Goal: Task Accomplishment & Management: Manage account settings

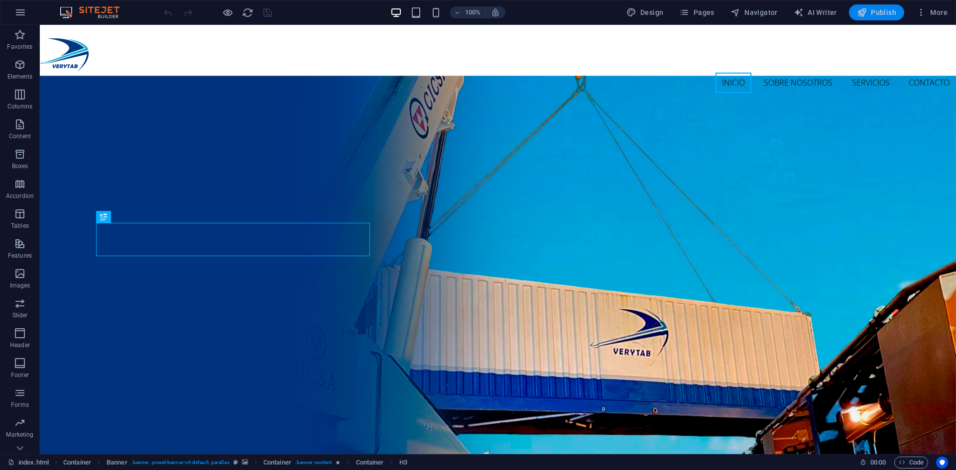
click at [885, 13] on span "Publish" at bounding box center [875, 12] width 39 height 10
click at [931, 11] on span "More" at bounding box center [931, 12] width 31 height 10
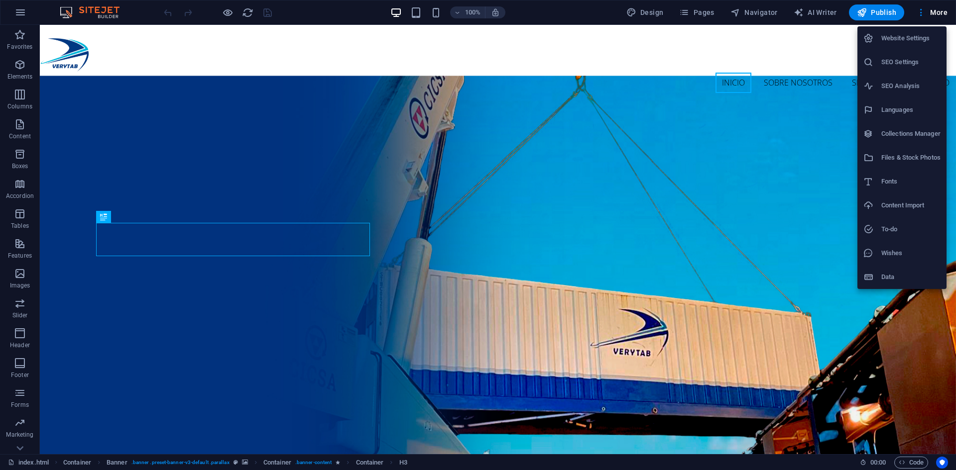
click at [909, 38] on h6 "Website Settings" at bounding box center [910, 38] width 59 height 12
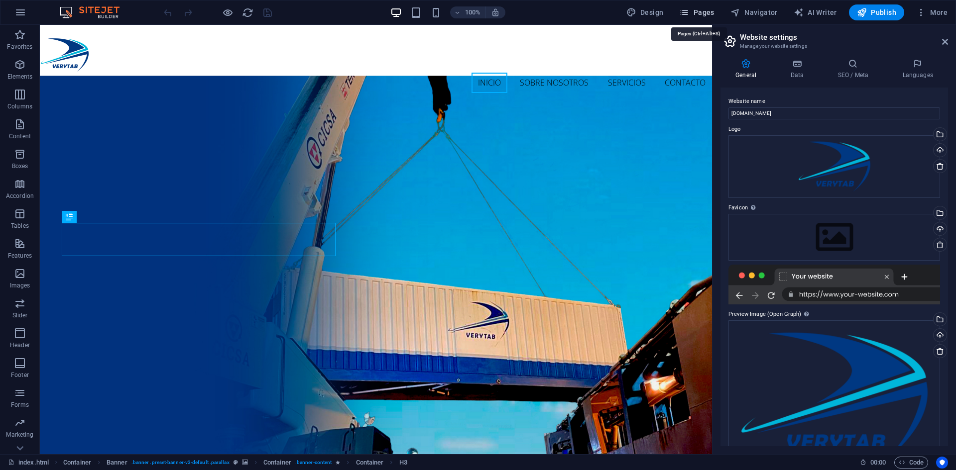
click at [707, 8] on span "Pages" at bounding box center [696, 12] width 35 height 10
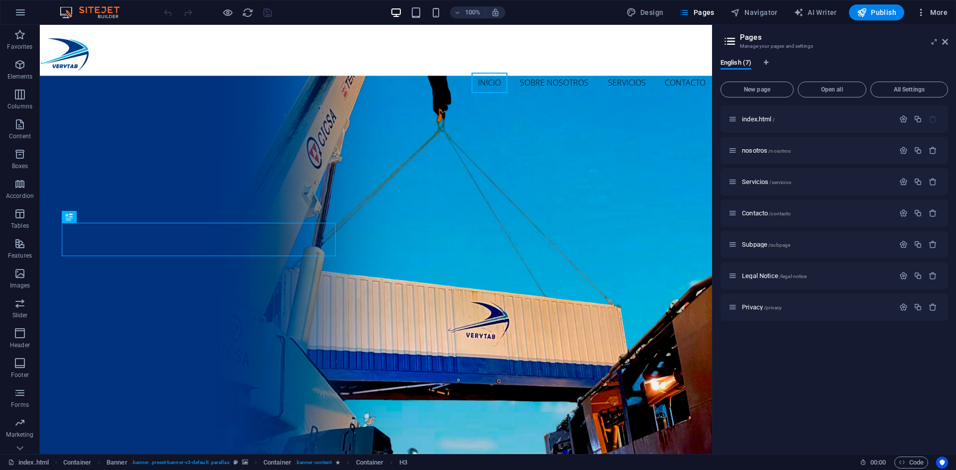
click at [938, 16] on span "More" at bounding box center [931, 12] width 31 height 10
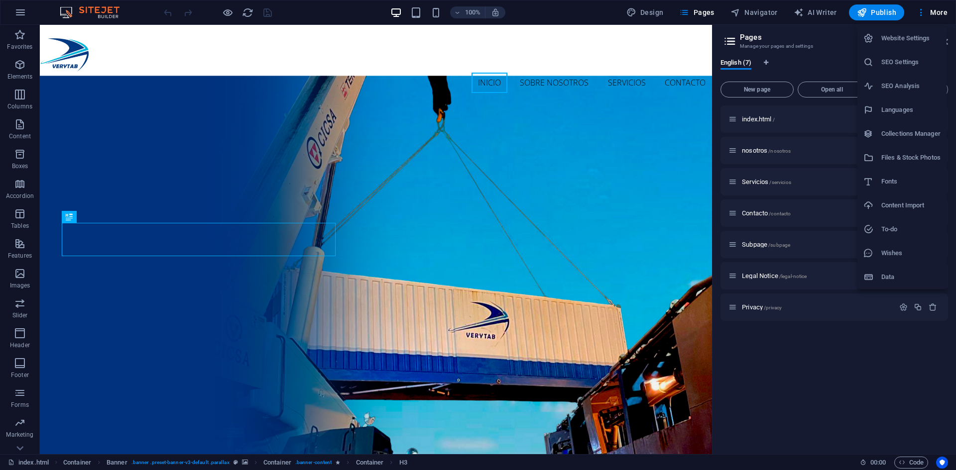
click at [916, 58] on h6 "SEO Settings" at bounding box center [910, 62] width 59 height 12
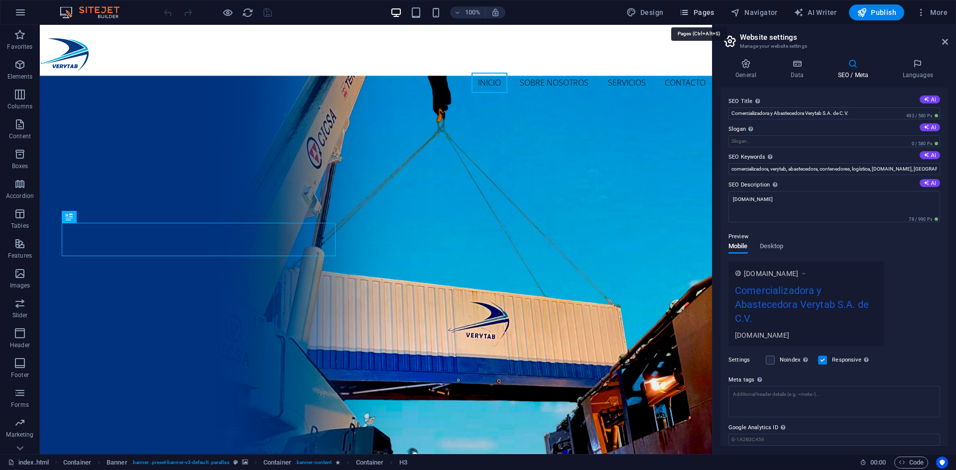
click at [697, 13] on span "Pages" at bounding box center [696, 12] width 35 height 10
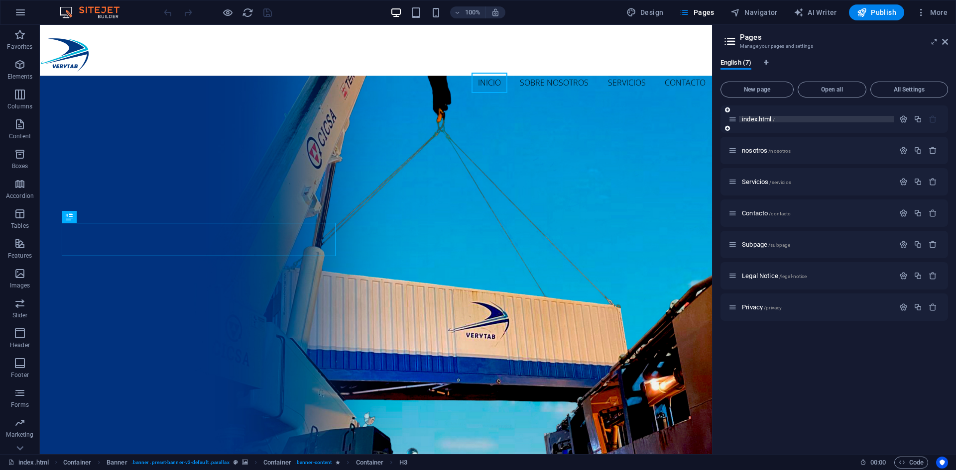
click at [795, 118] on p "index.html /" at bounding box center [816, 119] width 149 height 6
click at [904, 118] on icon "button" at bounding box center [903, 119] width 8 height 8
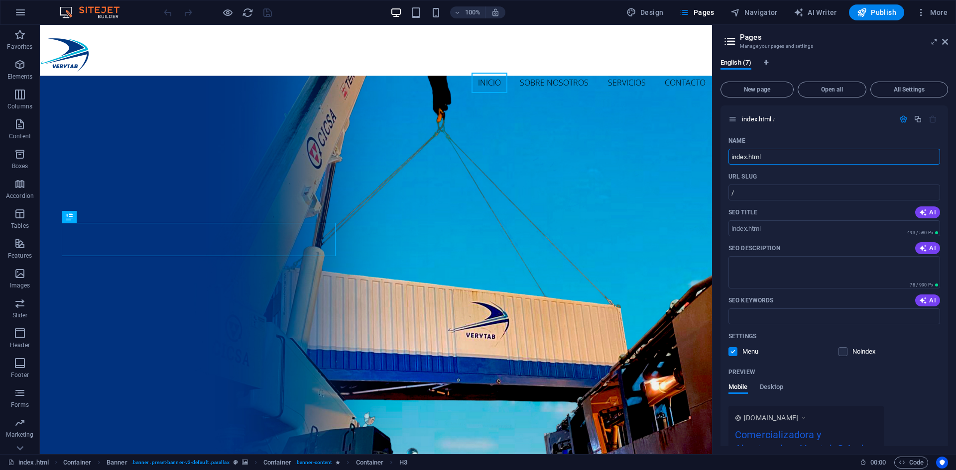
drag, startPoint x: 774, startPoint y: 154, endPoint x: 720, endPoint y: 155, distance: 54.8
click at [720, 155] on div "English (7) New page Open all All Settings index.html / Name index.html ​ URL S…" at bounding box center [833, 253] width 243 height 404
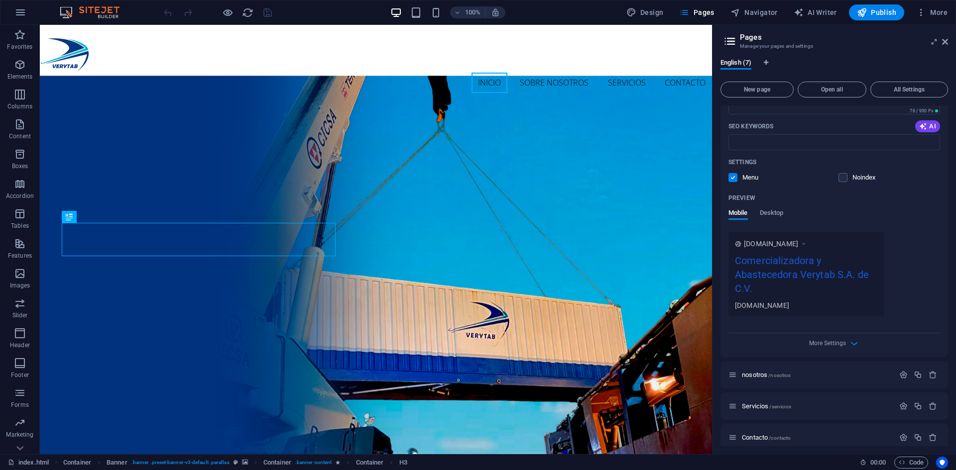
scroll to position [66, 0]
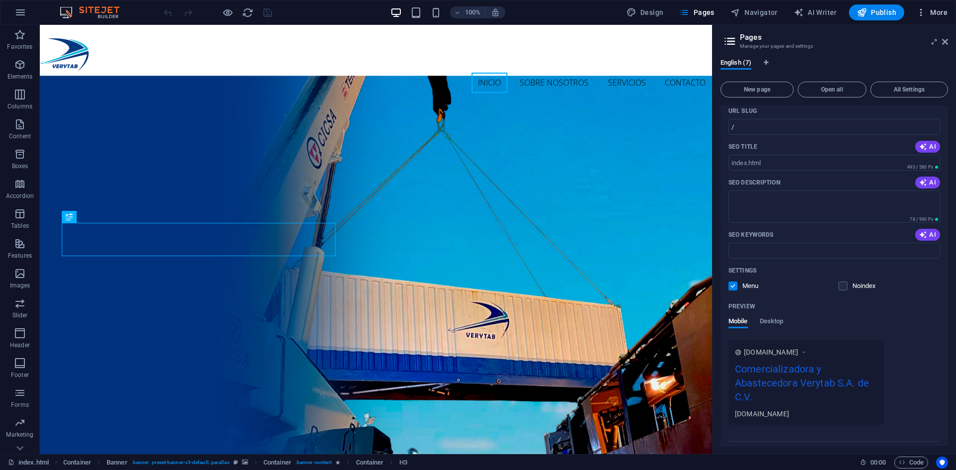
click at [938, 15] on span "More" at bounding box center [931, 12] width 31 height 10
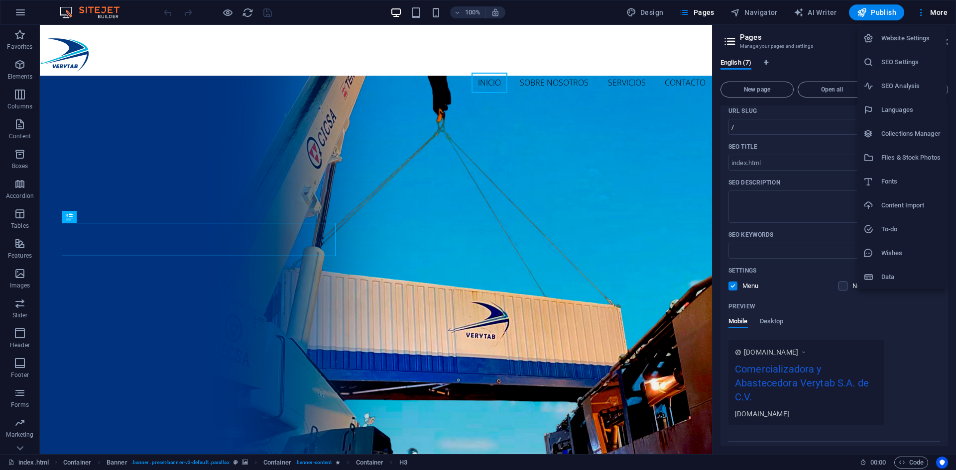
click at [925, 37] on h6 "Website Settings" at bounding box center [910, 38] width 59 height 12
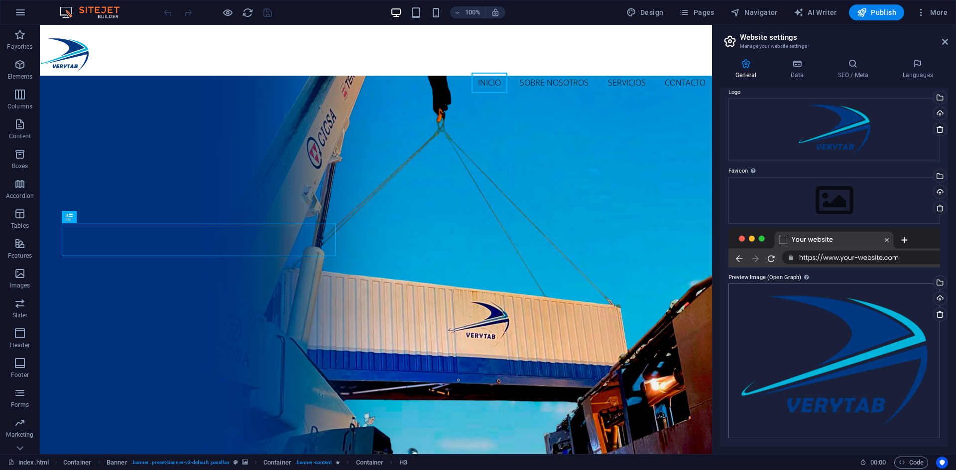
scroll to position [0, 0]
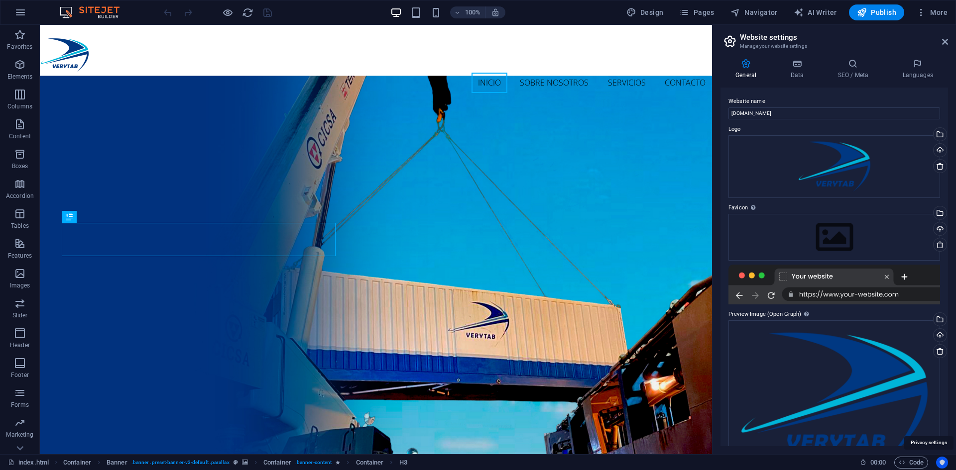
click at [942, 458] on button "Usercentrics" at bounding box center [942, 463] width 12 height 12
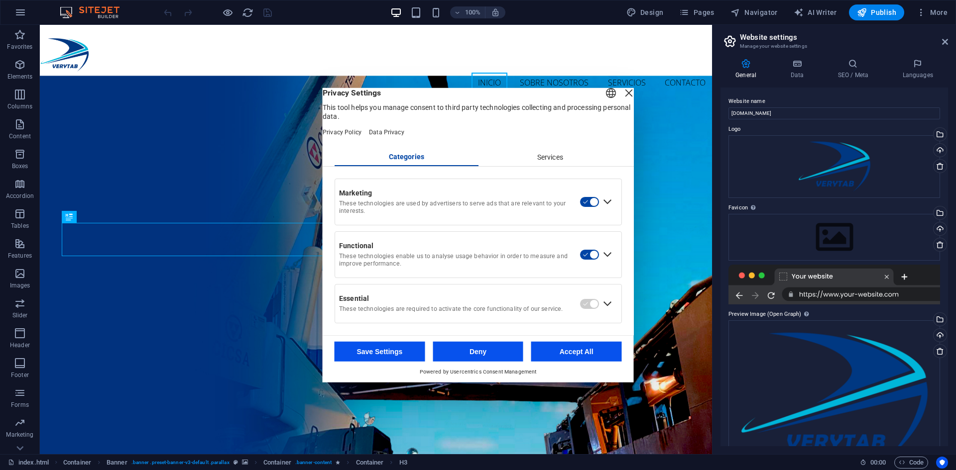
click at [557, 162] on div "Services" at bounding box center [550, 157] width 144 height 17
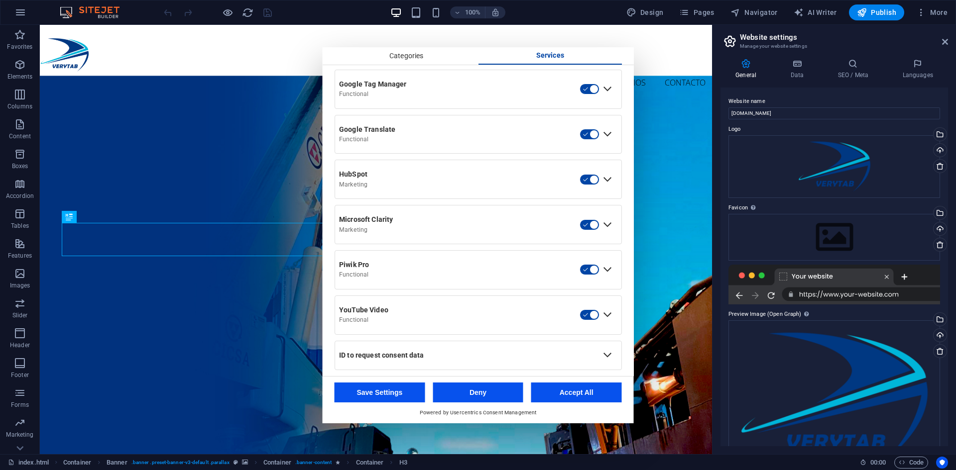
scroll to position [403, 0]
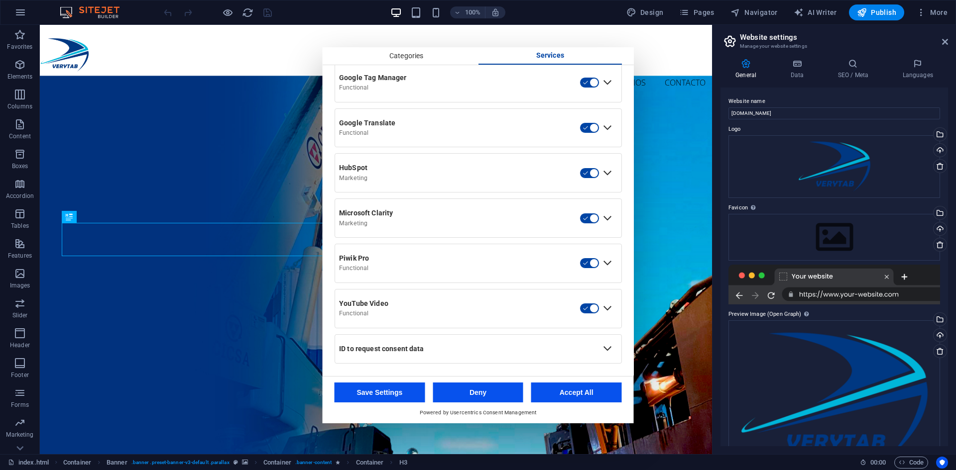
click at [412, 388] on button "Save Settings" at bounding box center [379, 393] width 91 height 20
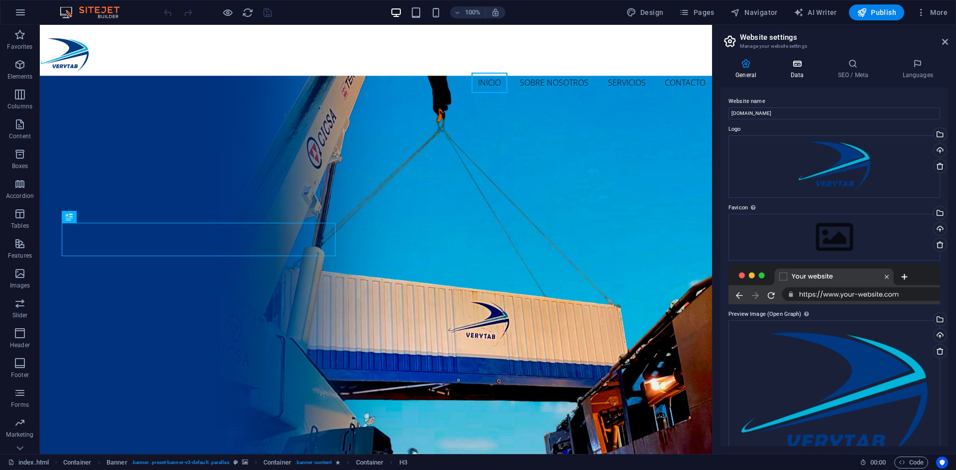
click at [807, 61] on icon at bounding box center [796, 64] width 43 height 10
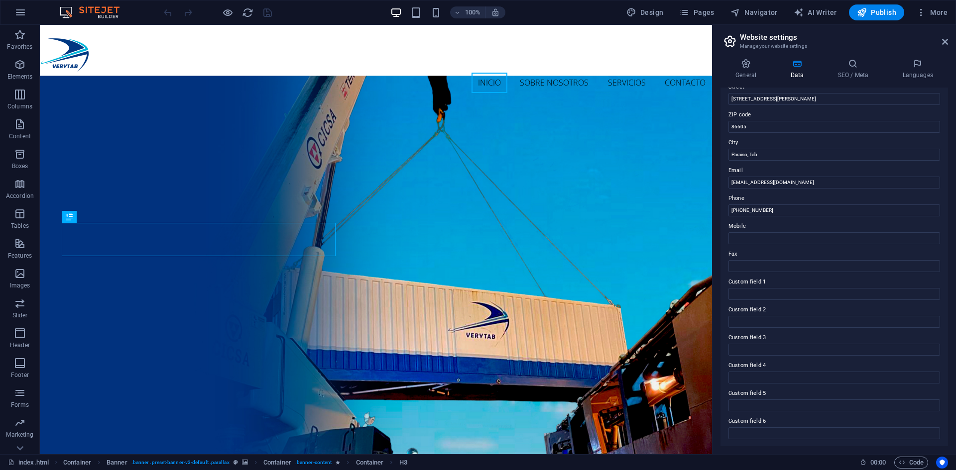
scroll to position [119, 0]
click at [829, 70] on h4 "SEO / Meta" at bounding box center [854, 69] width 65 height 21
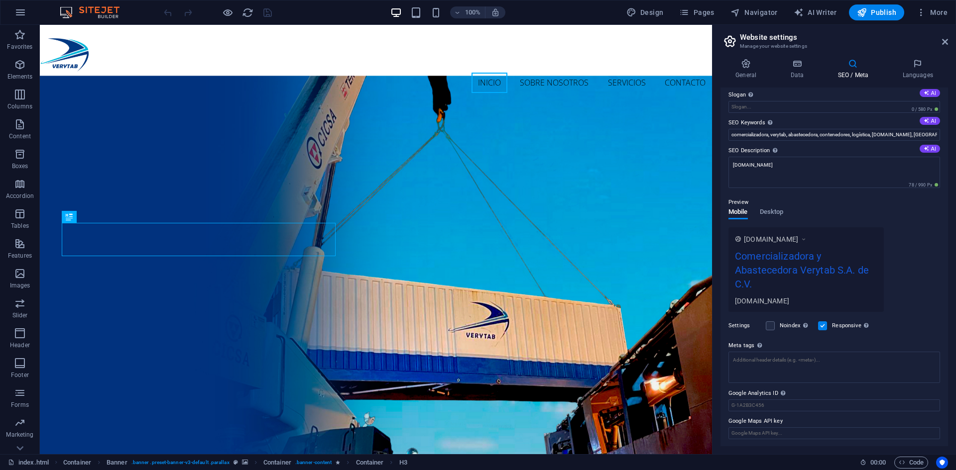
scroll to position [35, 0]
click at [915, 63] on icon at bounding box center [917, 64] width 61 height 10
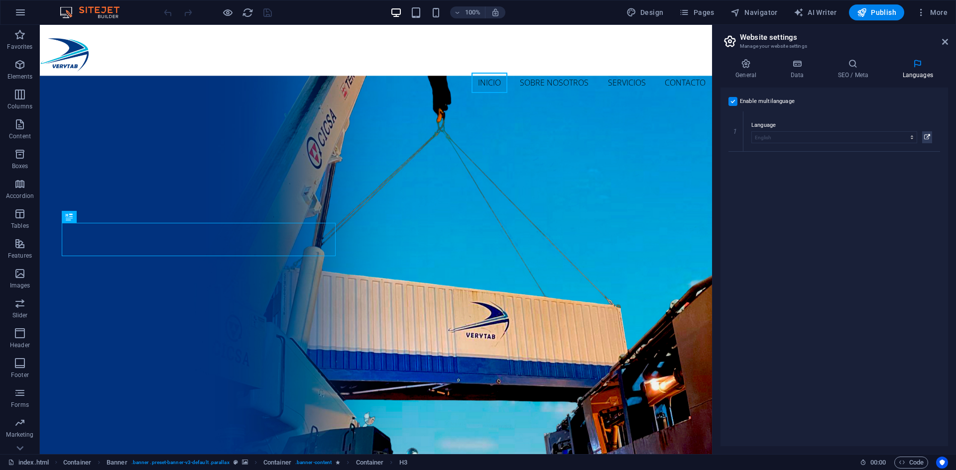
click at [742, 57] on div "General Data SEO / Meta Languages Website name www.verytab.com Logo Drag files …" at bounding box center [833, 253] width 243 height 404
click at [742, 66] on icon at bounding box center [745, 64] width 51 height 10
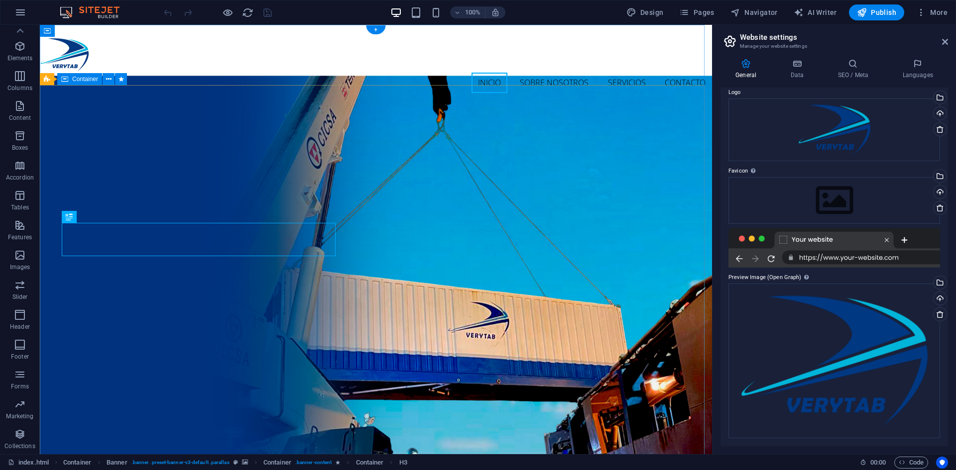
scroll to position [0, 0]
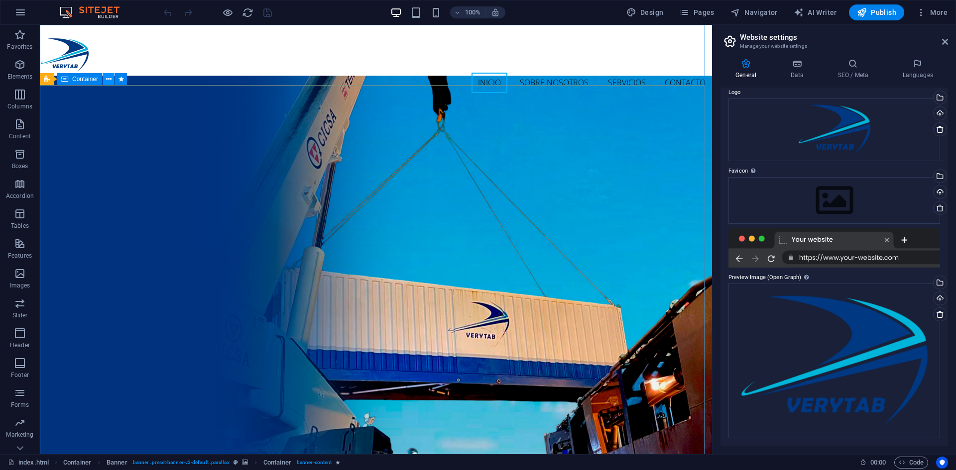
click at [110, 82] on icon at bounding box center [108, 79] width 5 height 10
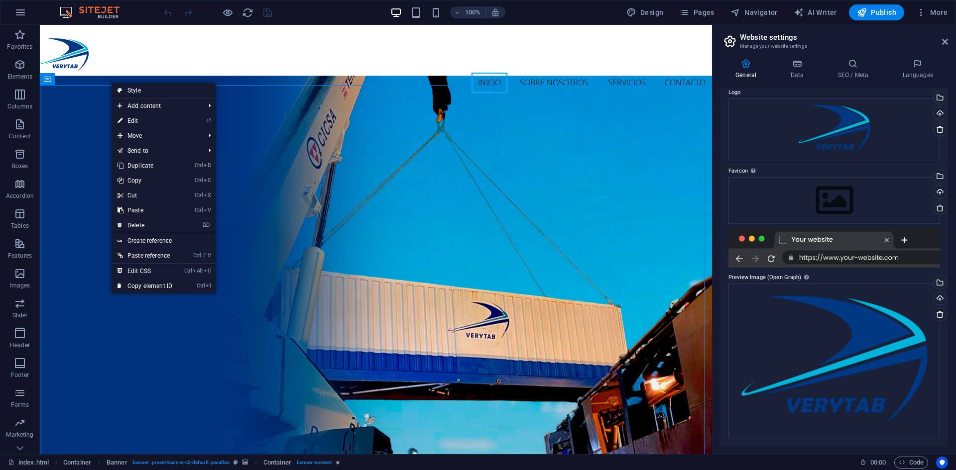
click at [261, 12] on div at bounding box center [217, 12] width 111 height 16
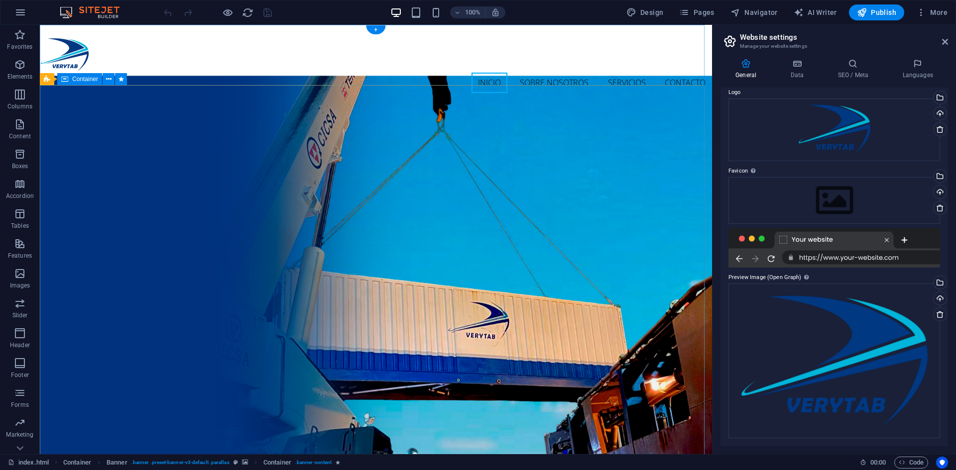
select select "px"
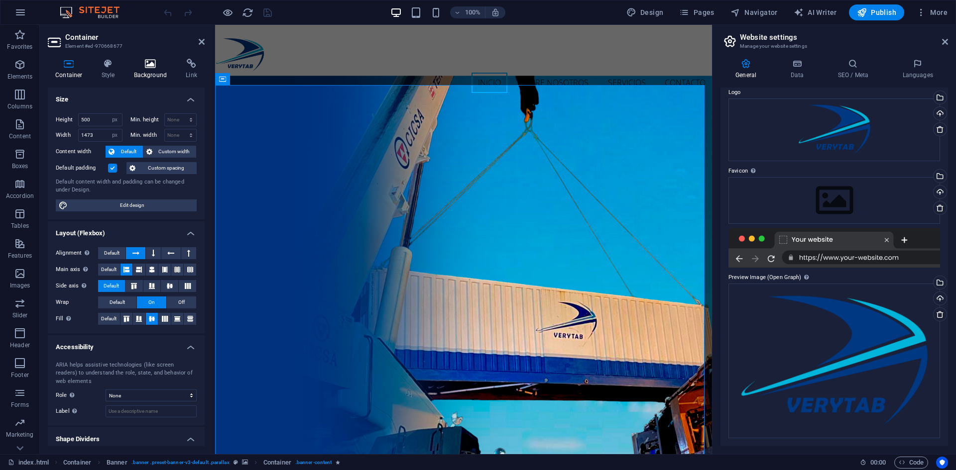
click at [146, 74] on h4 "Background" at bounding box center [152, 69] width 52 height 21
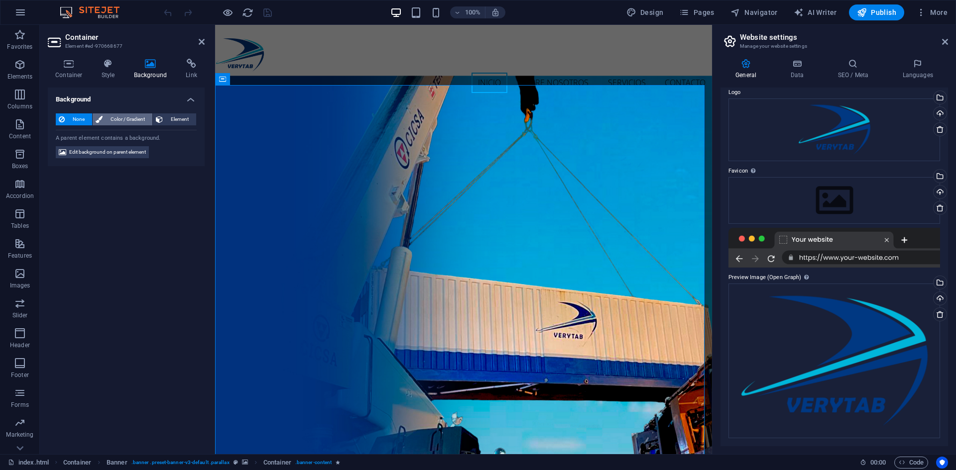
click at [113, 120] on span "Color / Gradient" at bounding box center [128, 119] width 44 height 12
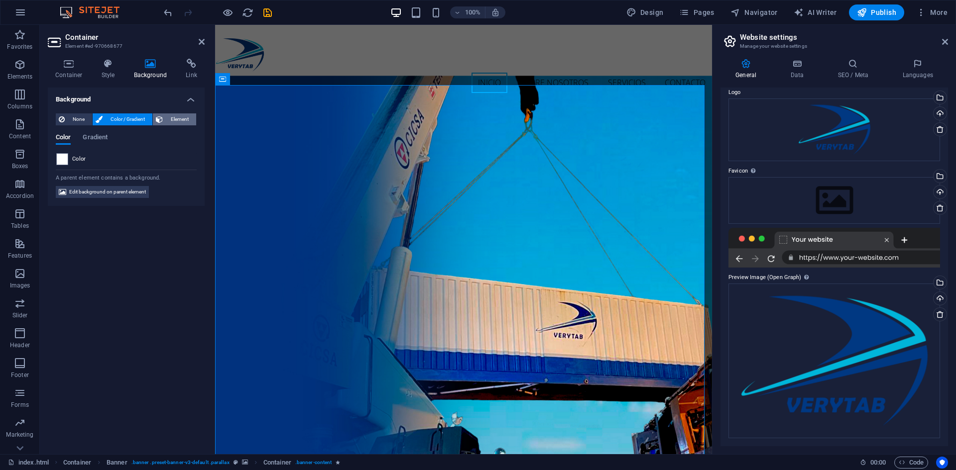
click at [176, 122] on span "Element" at bounding box center [179, 119] width 27 height 12
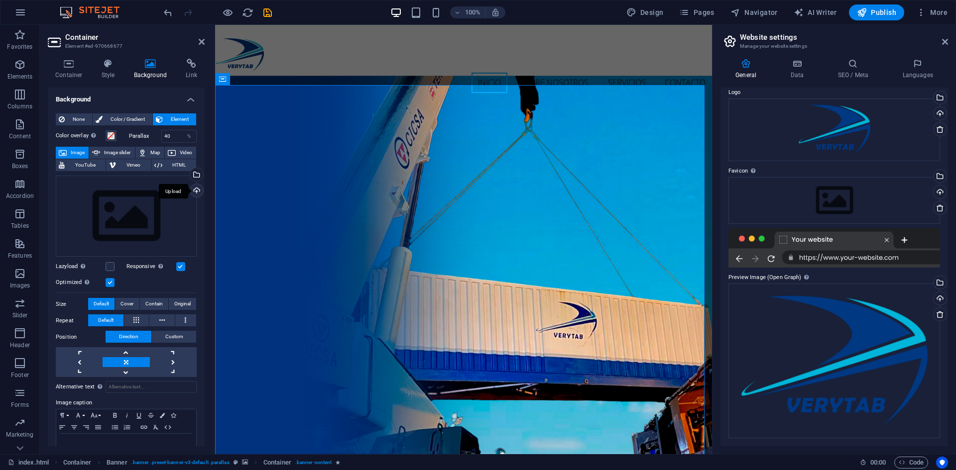
click at [194, 191] on div "Upload" at bounding box center [195, 191] width 15 height 15
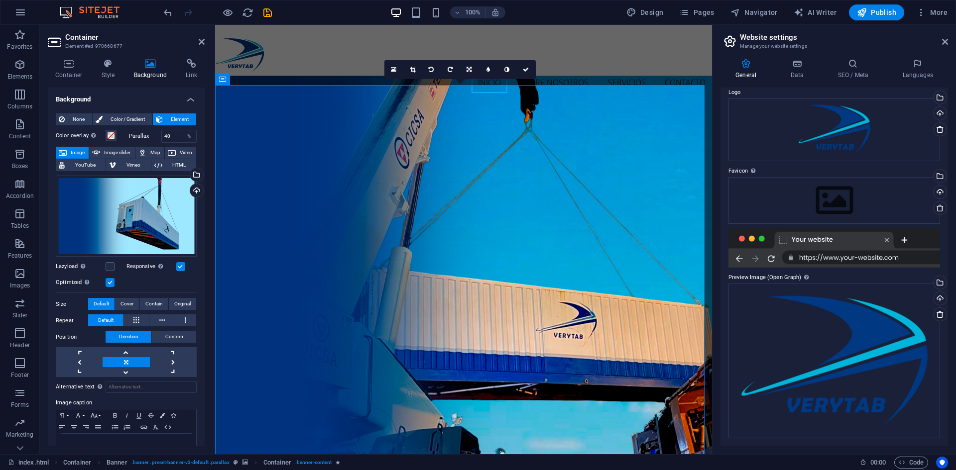
click at [339, 2] on div "100% Design Pages Navigator AI Writer Publish More" at bounding box center [477, 12] width 955 height 24
click at [207, 40] on aside "Container Element #ed-970668677 Container Style Background Link Size Height 500…" at bounding box center [127, 239] width 175 height 429
click at [204, 40] on icon at bounding box center [202, 42] width 6 height 8
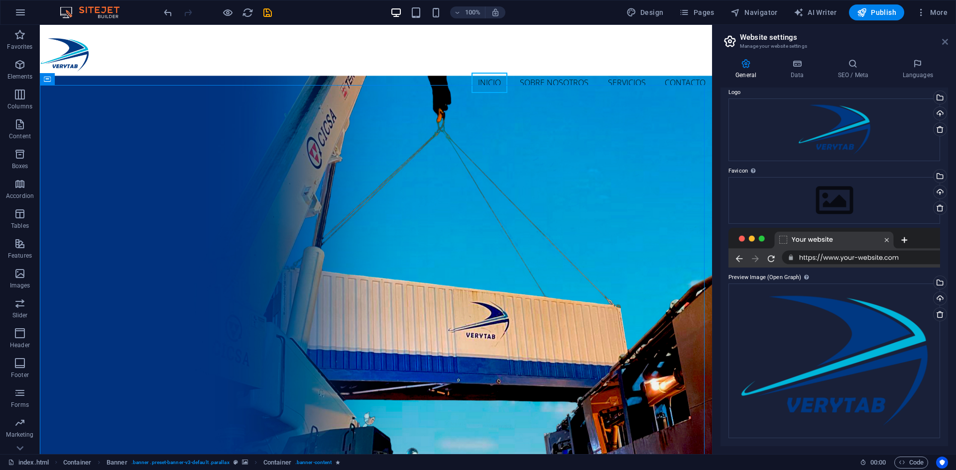
click at [943, 40] on icon at bounding box center [945, 42] width 6 height 8
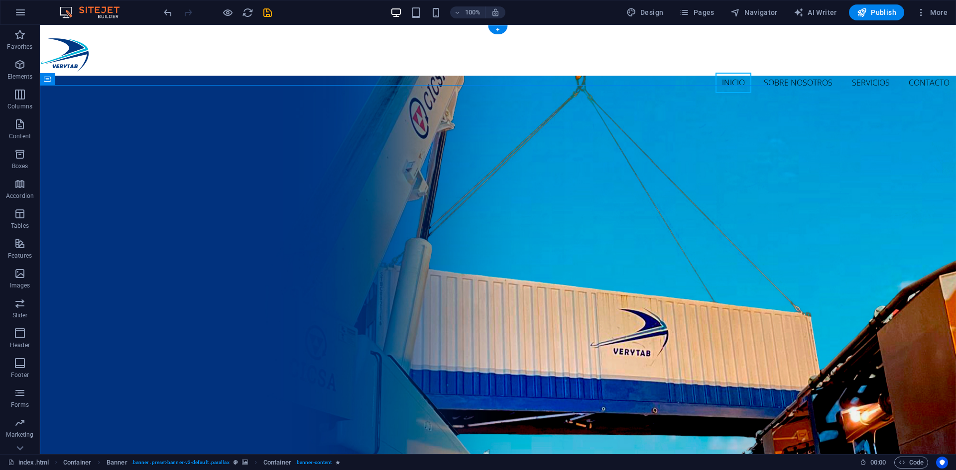
scroll to position [50, 0]
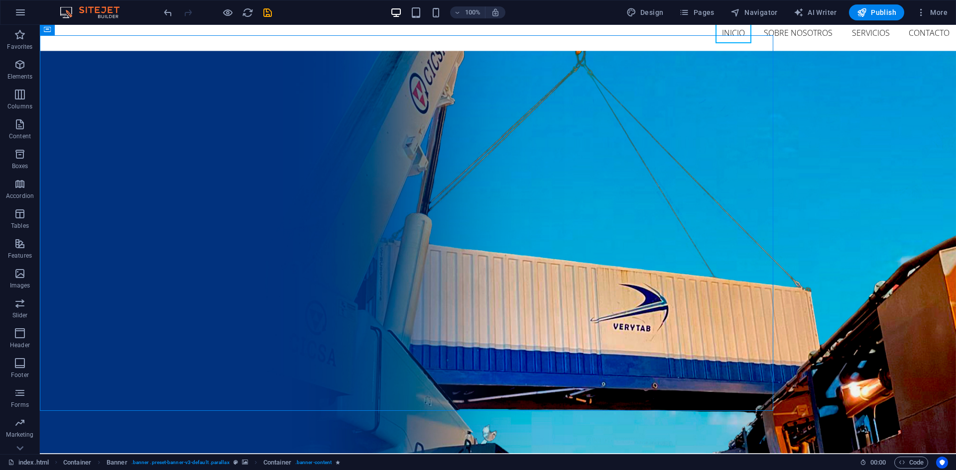
click at [854, 208] on figure at bounding box center [498, 252] width 916 height 403
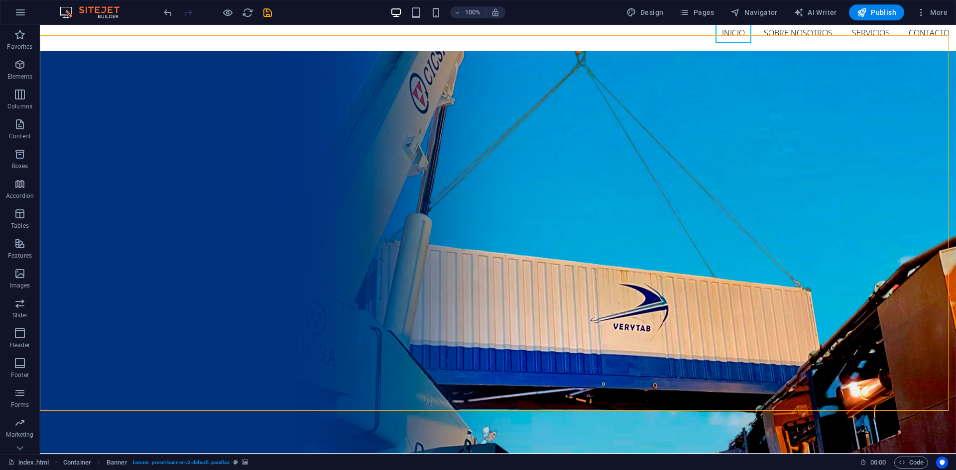
click at [819, 246] on figure at bounding box center [498, 252] width 916 height 403
click at [864, 237] on figure at bounding box center [498, 252] width 916 height 403
select select "vh"
select select "header"
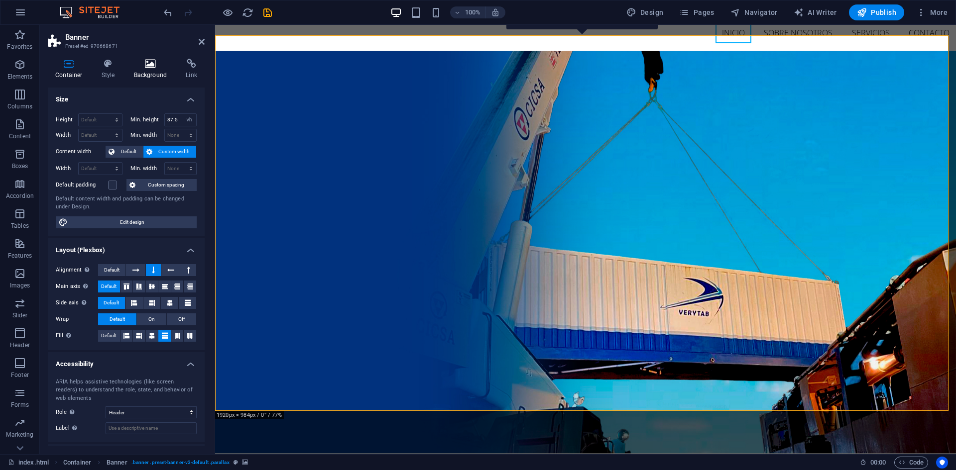
click at [150, 72] on h4 "Background" at bounding box center [152, 69] width 52 height 21
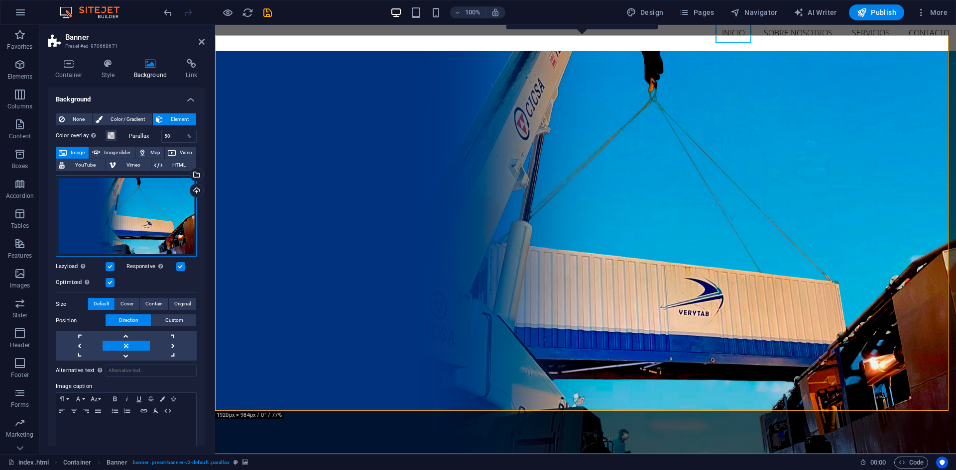
click at [150, 229] on div "Drag files here, click to choose files or select files from Files or our free s…" at bounding box center [126, 217] width 141 height 82
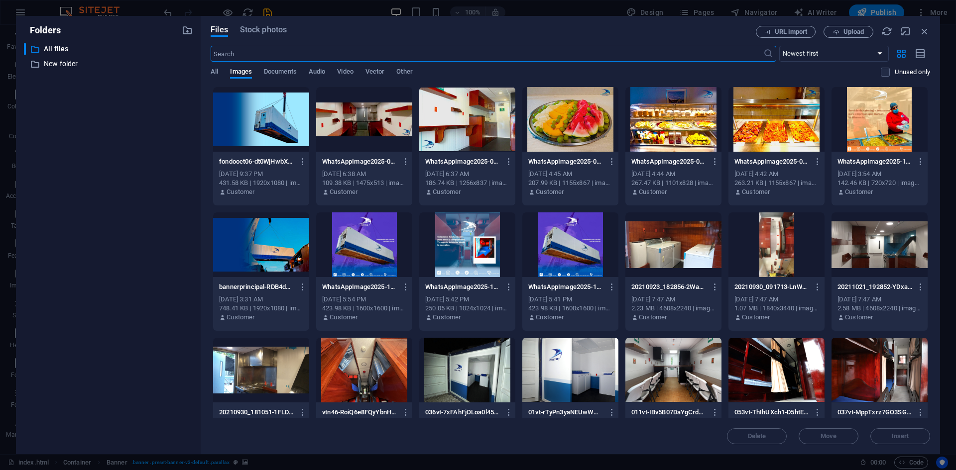
click at [276, 127] on div at bounding box center [261, 119] width 96 height 65
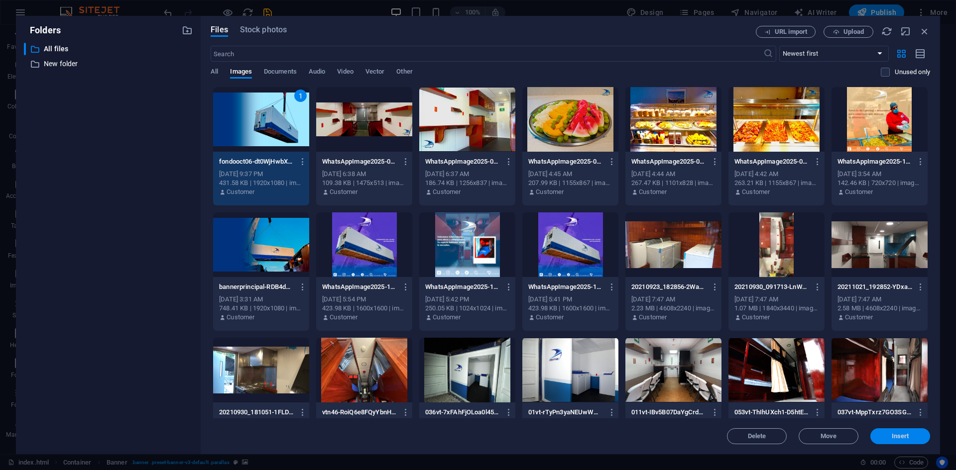
drag, startPoint x: 910, startPoint y: 435, endPoint x: 694, endPoint y: 410, distance: 216.9
click at [909, 435] on span "Insert" at bounding box center [900, 436] width 52 height 6
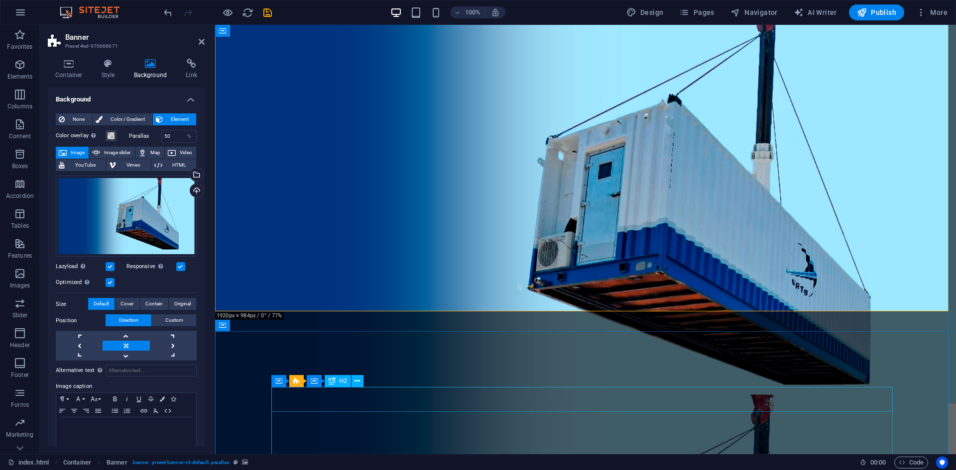
scroll to position [0, 0]
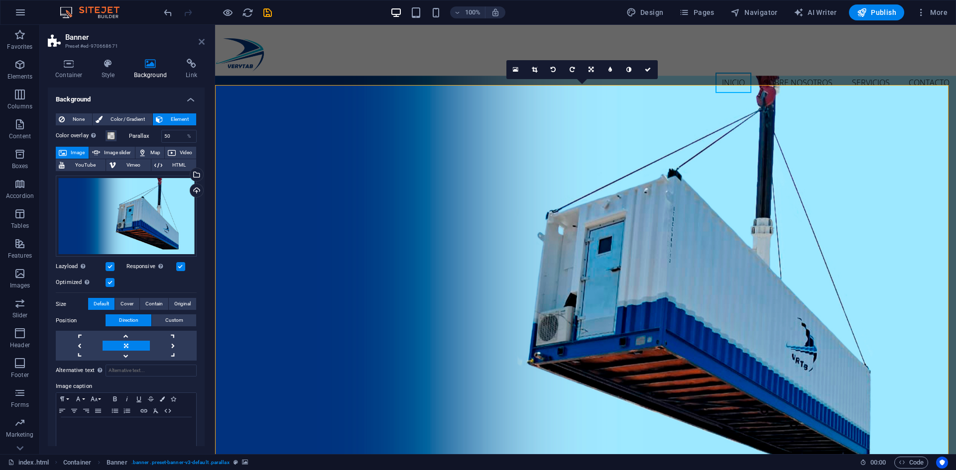
click at [202, 42] on icon at bounding box center [202, 42] width 6 height 8
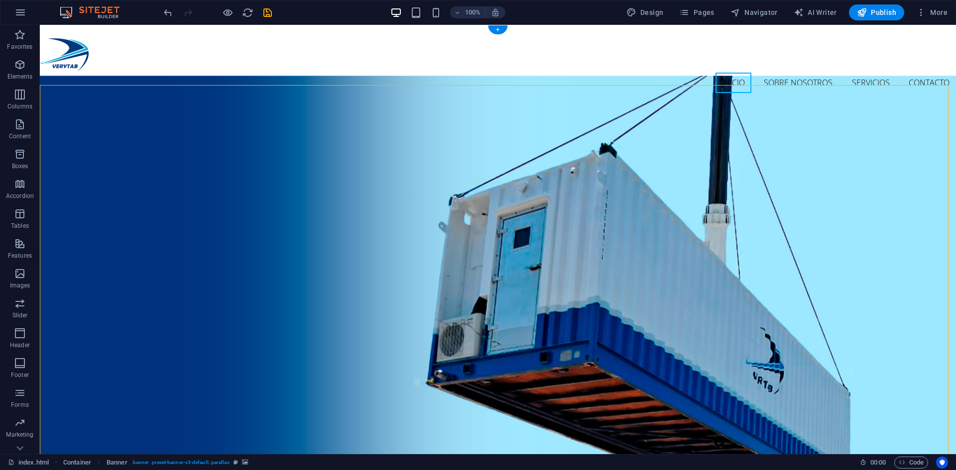
click at [815, 292] on figure at bounding box center [498, 277] width 916 height 403
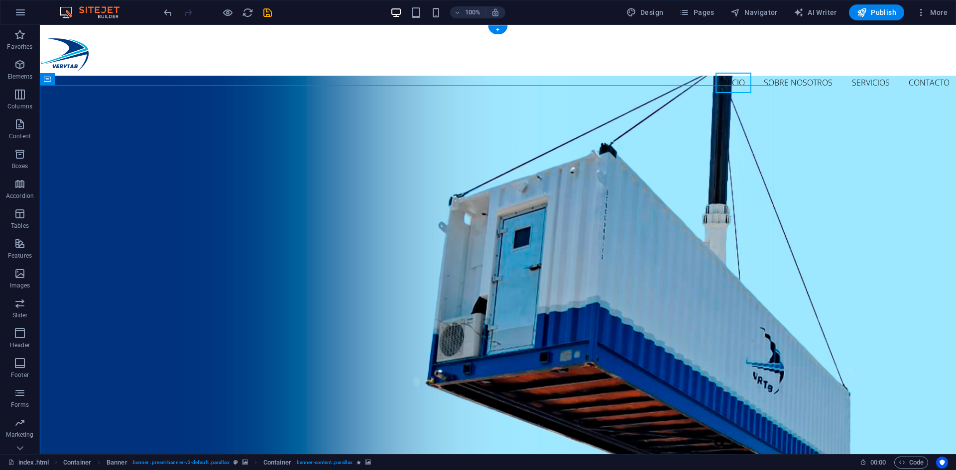
click at [864, 277] on figure at bounding box center [498, 277] width 916 height 403
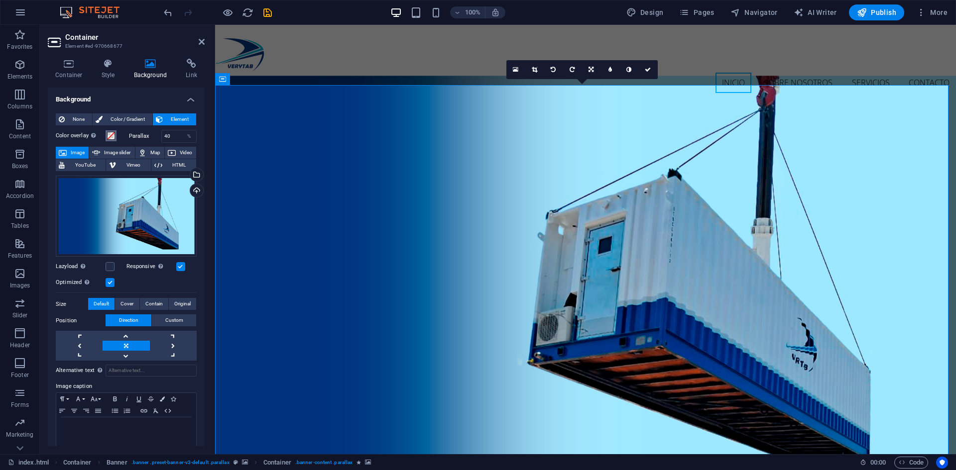
click at [111, 137] on span at bounding box center [111, 136] width 8 height 8
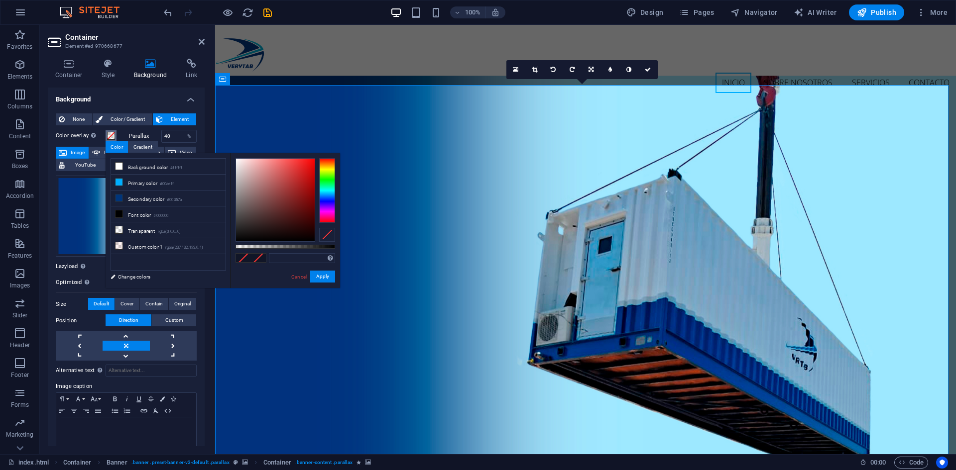
click at [111, 137] on span at bounding box center [111, 136] width 8 height 8
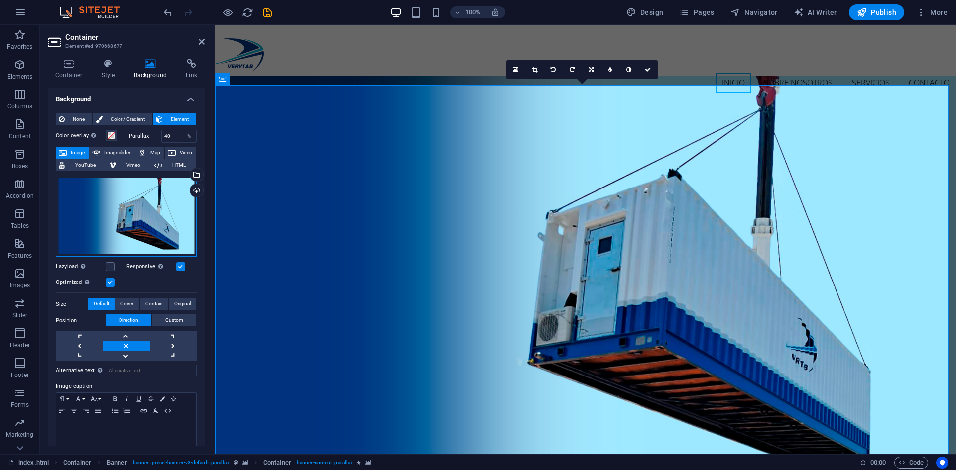
click at [166, 213] on div "Drag files here, click to choose files or select files from Files or our free s…" at bounding box center [126, 217] width 141 height 82
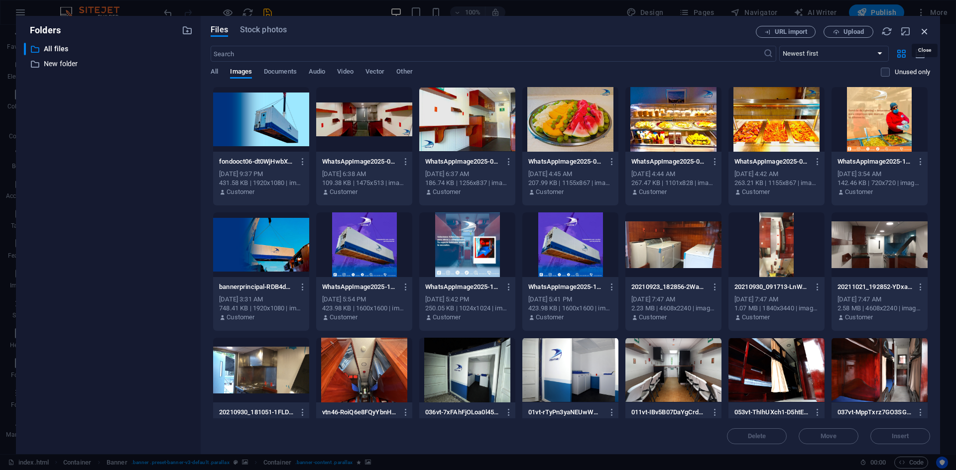
click at [929, 33] on icon "button" at bounding box center [924, 31] width 11 height 11
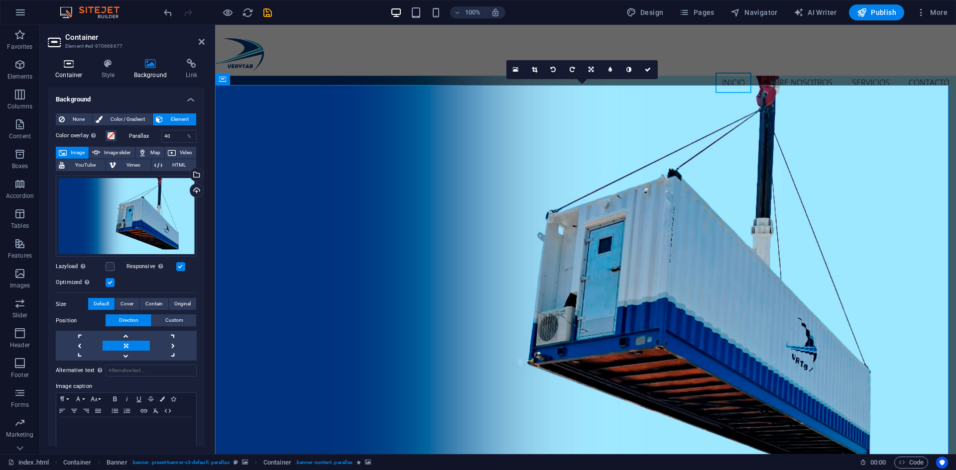
click at [80, 70] on h4 "Container" at bounding box center [71, 69] width 46 height 21
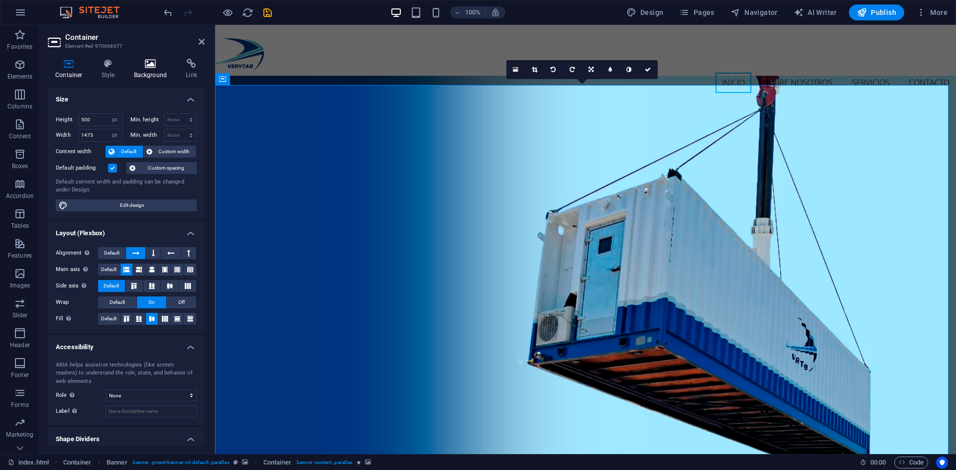
click at [149, 72] on h4 "Background" at bounding box center [152, 69] width 52 height 21
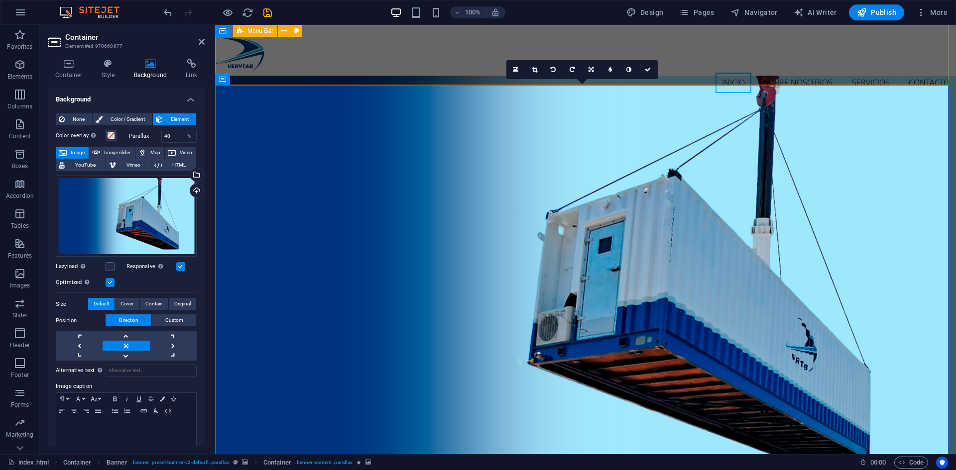
click at [350, 73] on nav "Inicio Sobre nosotros Servicios Contacto" at bounding box center [585, 83] width 741 height 21
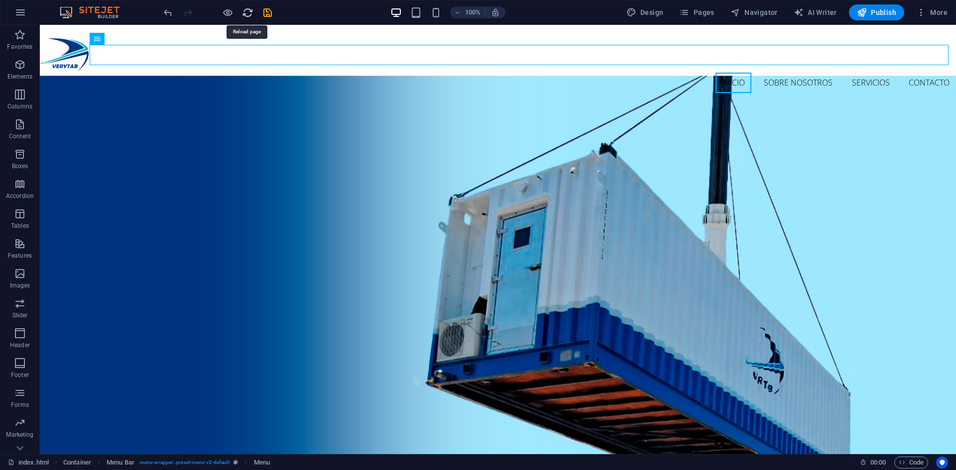
click at [245, 15] on icon "reload" at bounding box center [247, 12] width 11 height 11
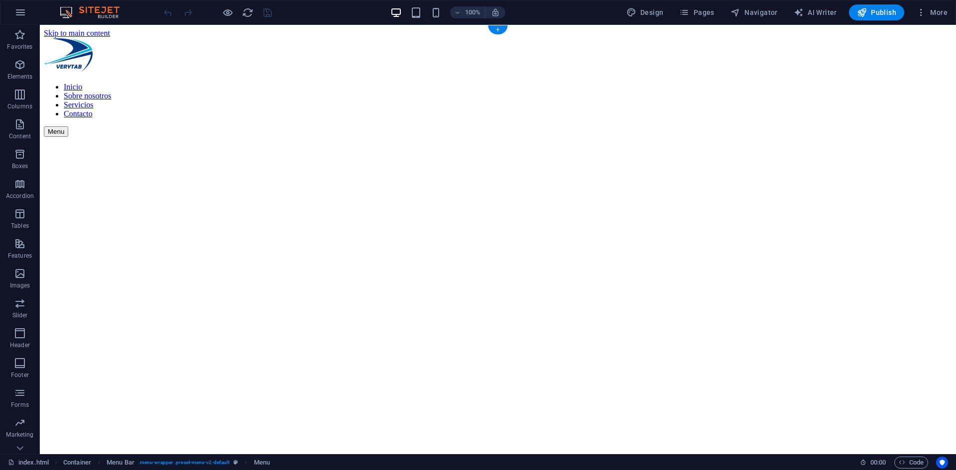
click at [896, 107] on figure at bounding box center [498, 107] width 908 height 0
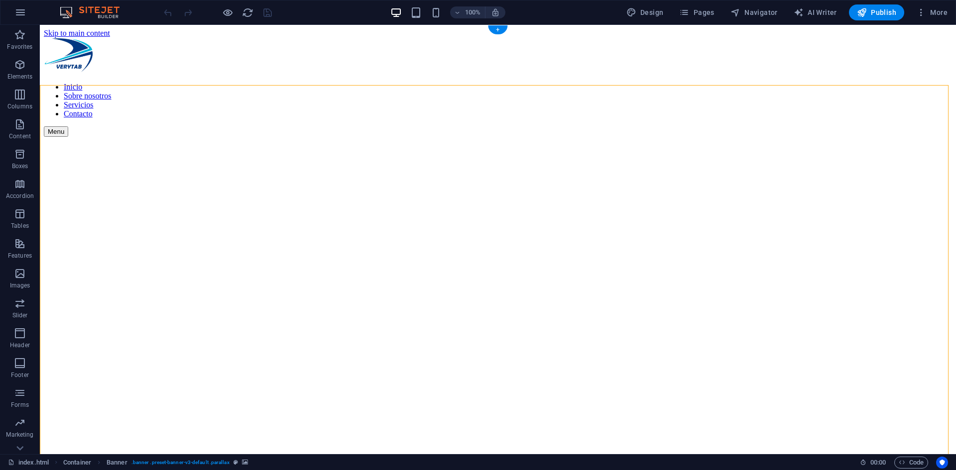
click at [896, 107] on figure at bounding box center [498, 107] width 908 height 0
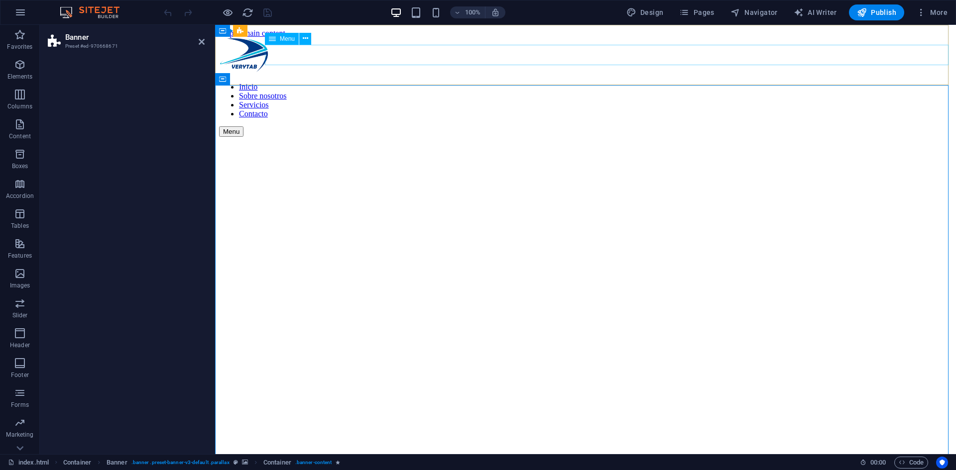
click at [419, 40] on div "Inicio Sobre nosotros Servicios Contacto Menu" at bounding box center [585, 87] width 733 height 99
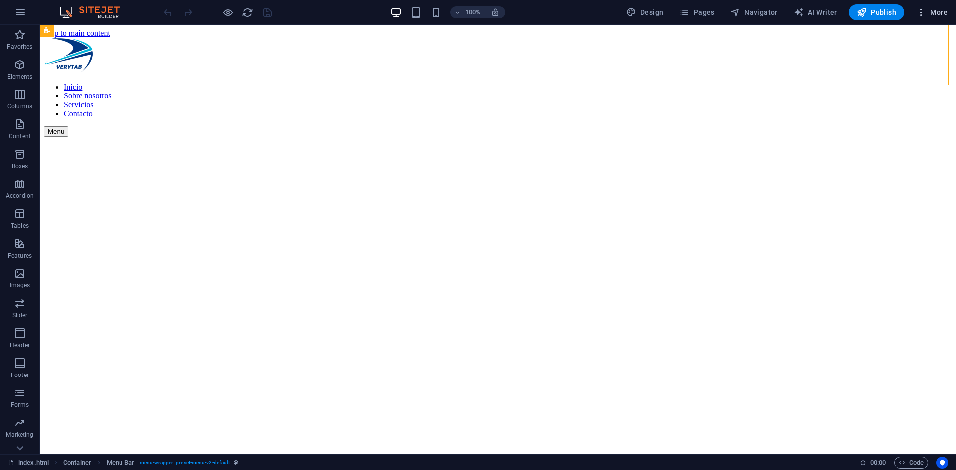
click at [930, 10] on span "More" at bounding box center [931, 12] width 31 height 10
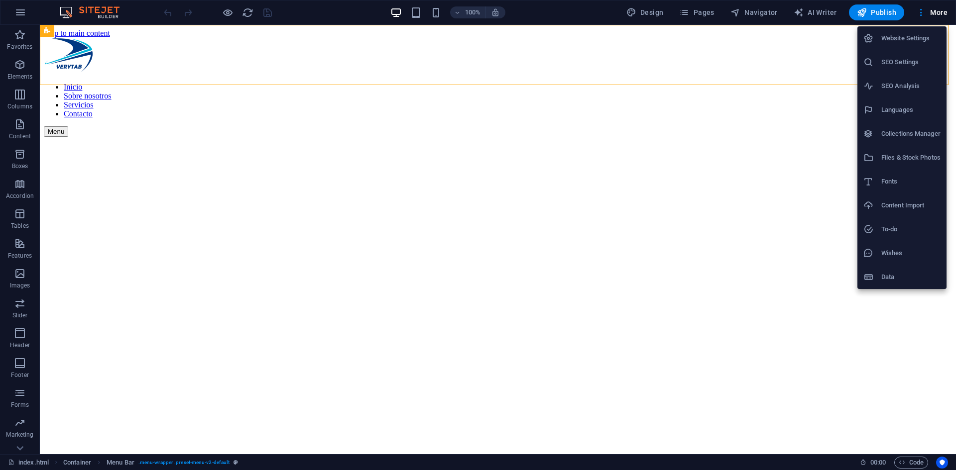
click at [925, 42] on h6 "Website Settings" at bounding box center [910, 38] width 59 height 12
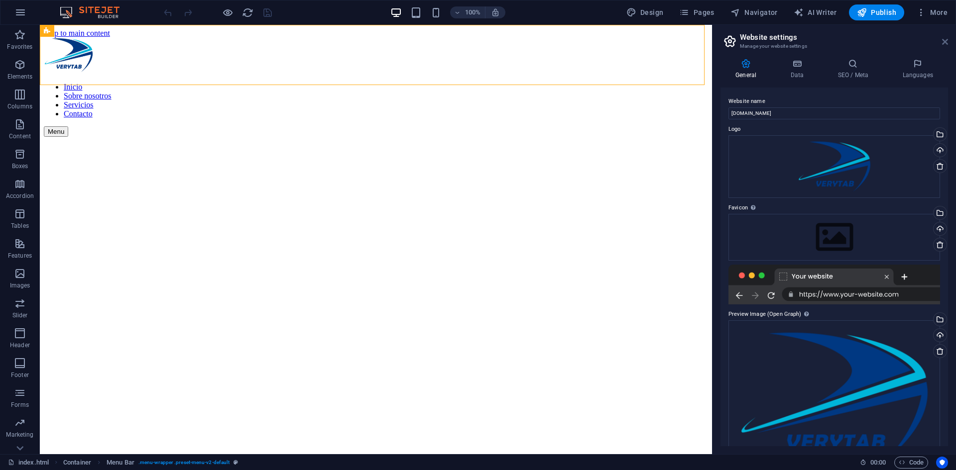
click at [944, 41] on icon at bounding box center [945, 42] width 6 height 8
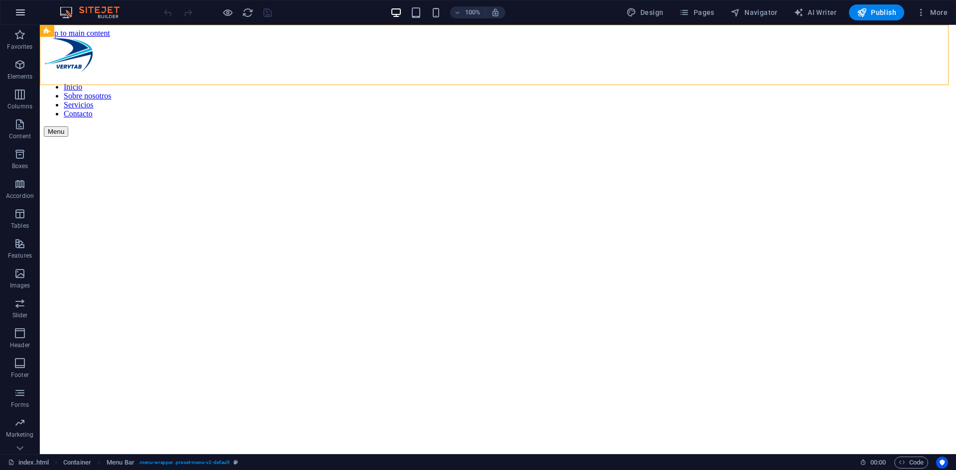
click at [25, 17] on icon "button" at bounding box center [20, 12] width 12 height 12
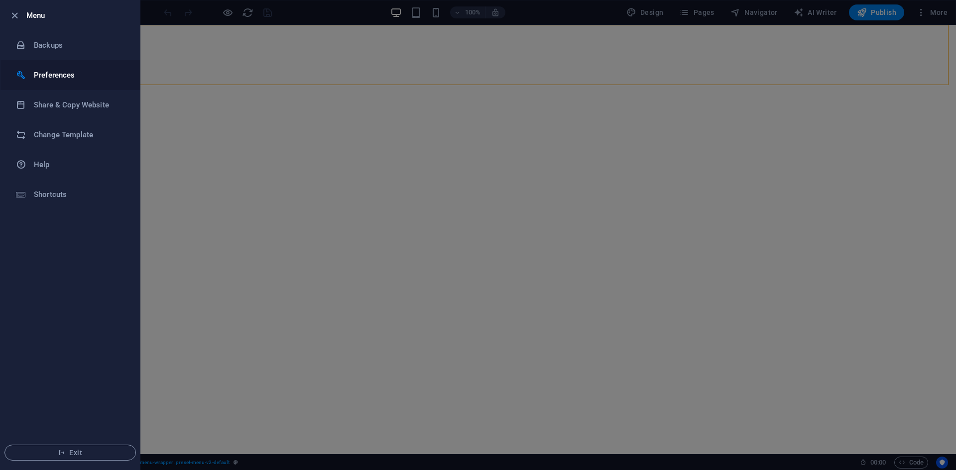
click at [48, 68] on li "Preferences" at bounding box center [69, 75] width 139 height 30
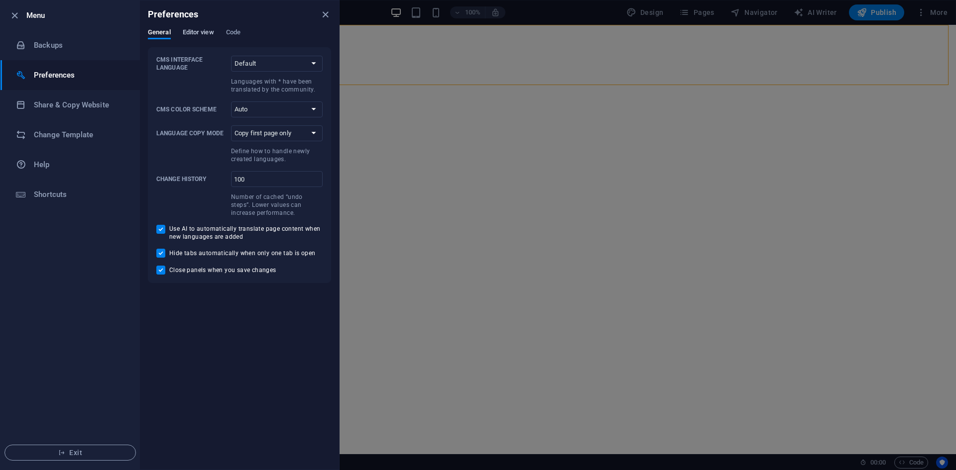
click at [203, 30] on span "Editor view" at bounding box center [198, 33] width 31 height 14
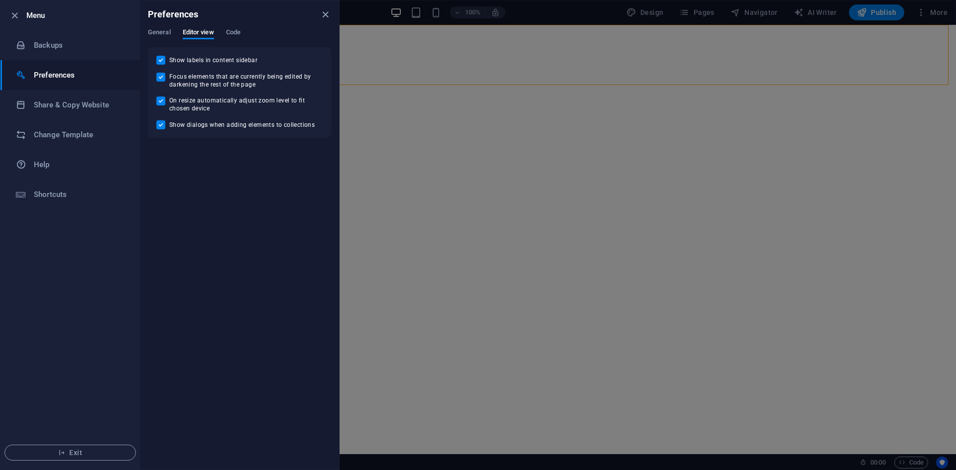
click at [228, 29] on span "Code" at bounding box center [233, 33] width 14 height 14
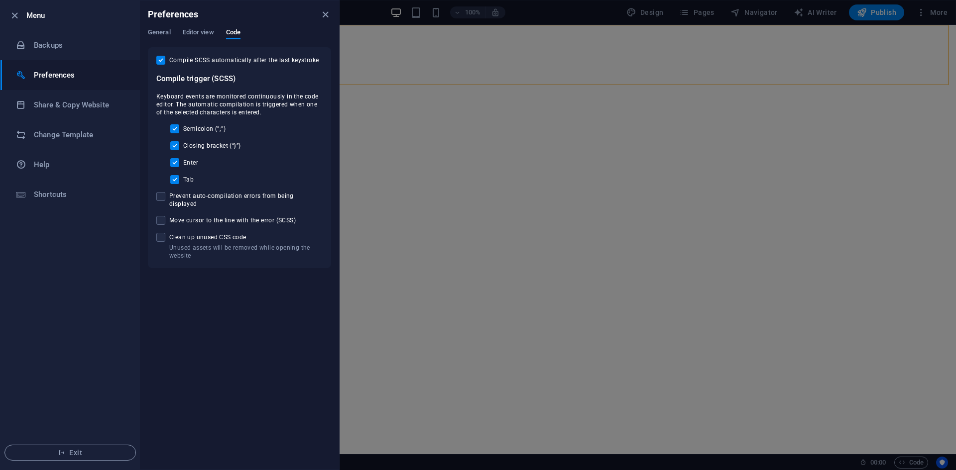
click at [153, 30] on span "General" at bounding box center [159, 33] width 23 height 14
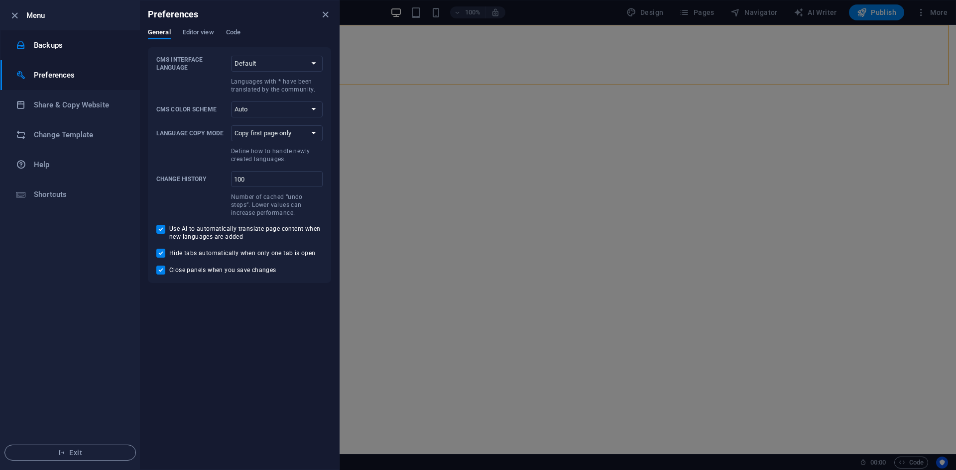
click at [96, 52] on li "Backups" at bounding box center [69, 45] width 139 height 30
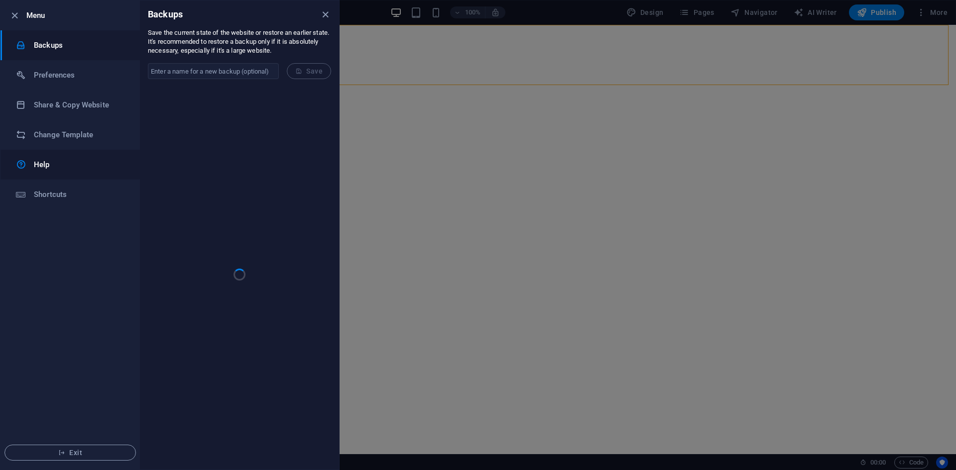
click at [63, 159] on h6 "Help" at bounding box center [80, 165] width 92 height 12
click at [82, 77] on h6 "Preferences" at bounding box center [80, 75] width 92 height 12
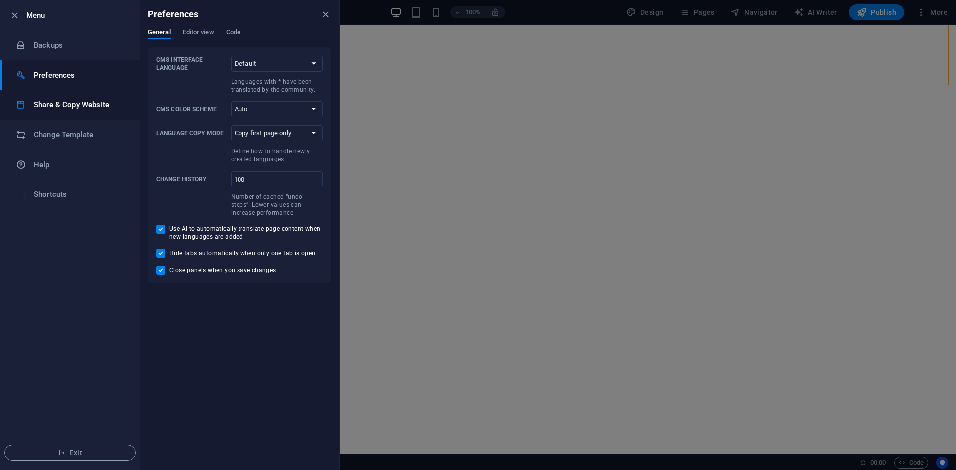
click at [75, 93] on li "Share & Copy Website" at bounding box center [69, 105] width 139 height 30
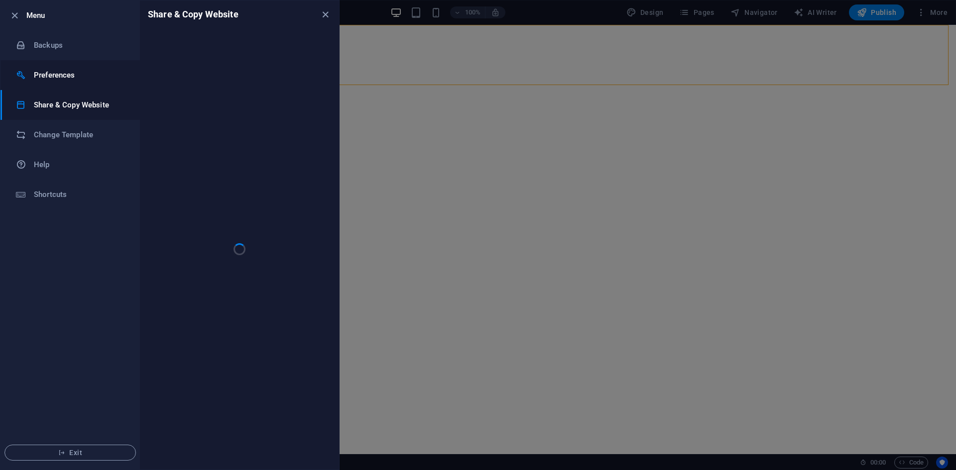
click at [81, 68] on li "Preferences" at bounding box center [69, 75] width 139 height 30
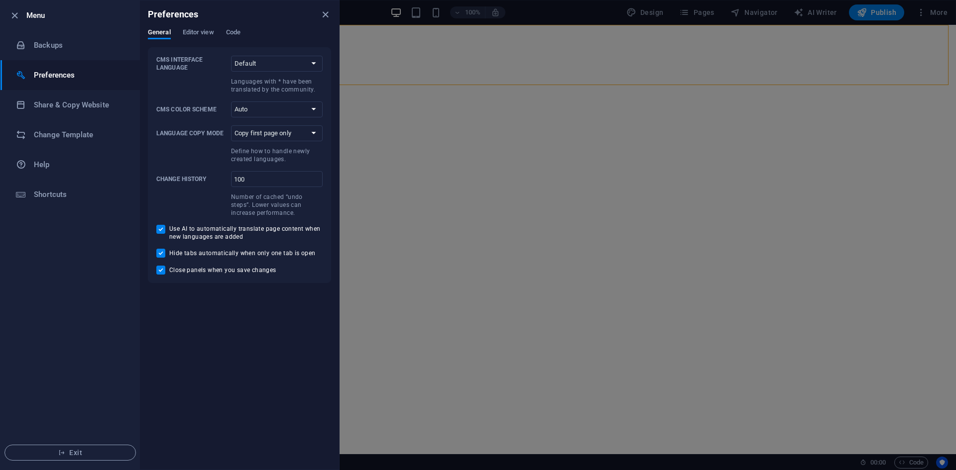
click at [511, 74] on div at bounding box center [478, 235] width 956 height 470
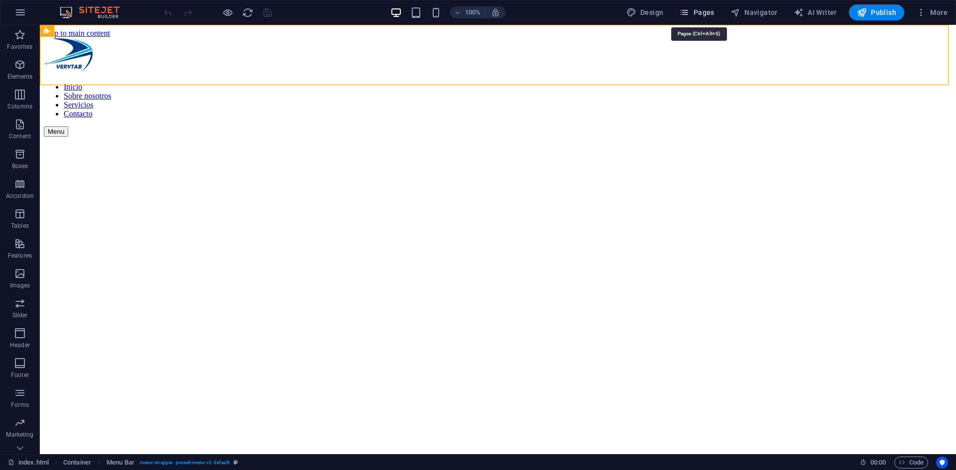
click at [709, 10] on span "Pages" at bounding box center [696, 12] width 35 height 10
click at [697, 17] on button "Pages" at bounding box center [696, 12] width 43 height 16
click at [697, 12] on span "Pages" at bounding box center [696, 12] width 35 height 10
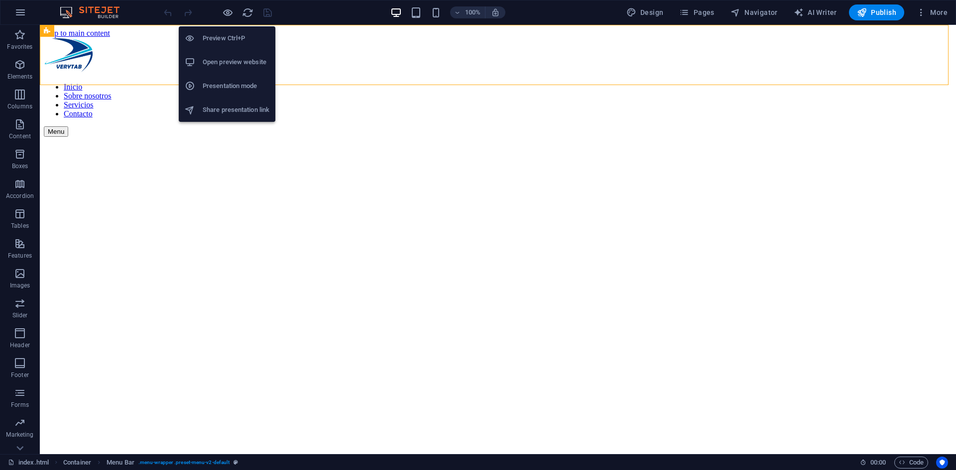
click at [222, 36] on h6 "Preview Ctrl+P" at bounding box center [236, 38] width 67 height 12
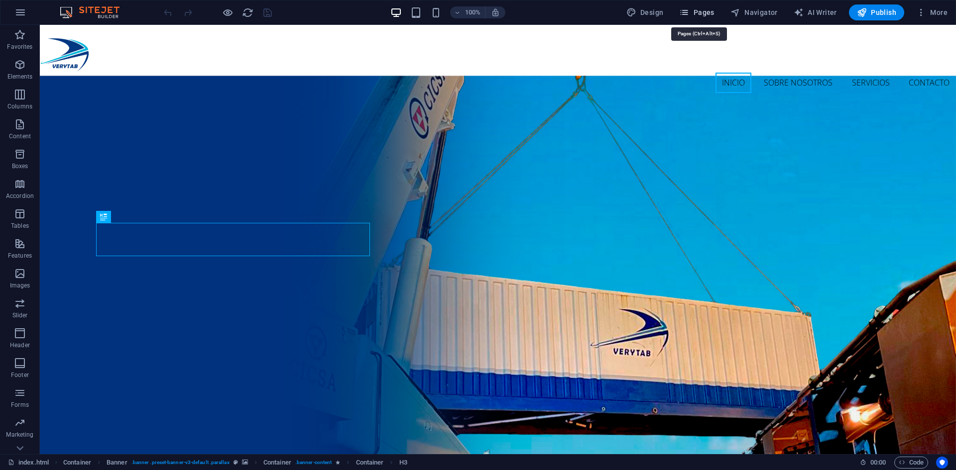
click at [706, 11] on span "Pages" at bounding box center [696, 12] width 35 height 10
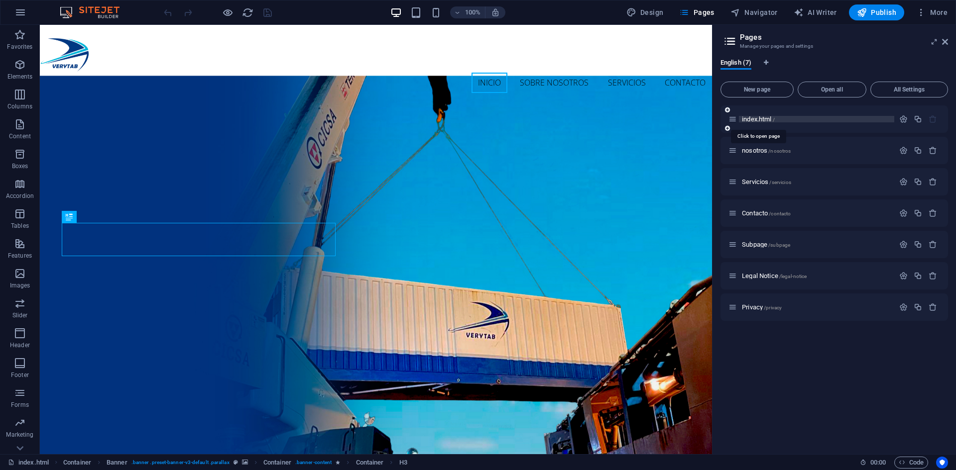
click at [757, 122] on span "index.html /" at bounding box center [758, 118] width 33 height 7
click at [901, 119] on icon "button" at bounding box center [903, 119] width 8 height 8
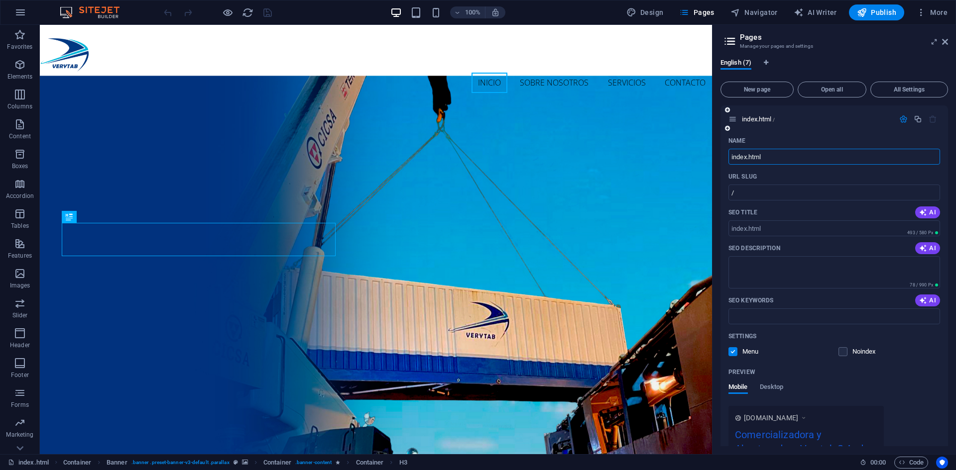
click at [771, 155] on input "index.html" at bounding box center [834, 157] width 212 height 16
type input "start"
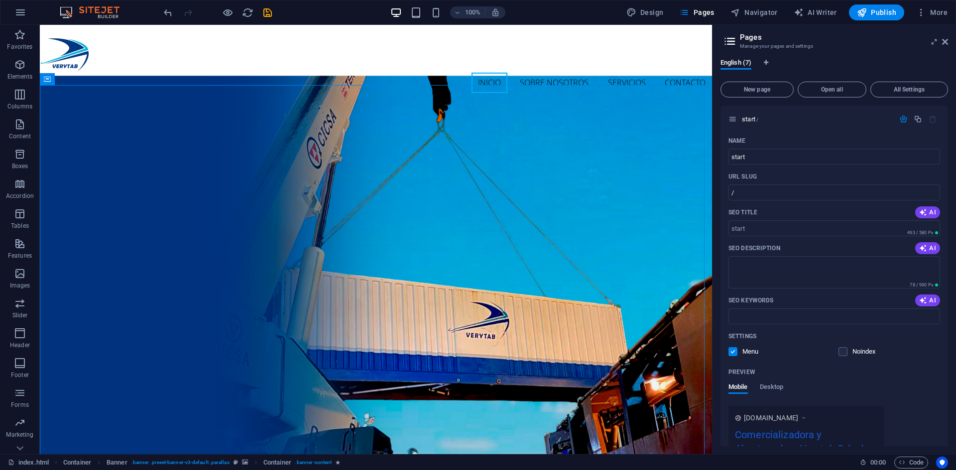
click at [945, 36] on h2 "Pages" at bounding box center [844, 37] width 208 height 9
click at [944, 40] on icon at bounding box center [945, 42] width 6 height 8
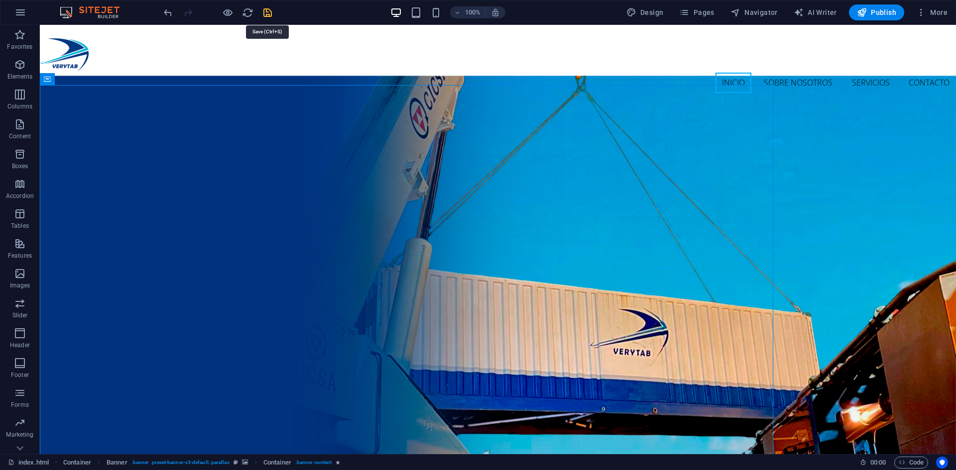
click at [264, 12] on icon "save" at bounding box center [267, 12] width 11 height 11
checkbox input "false"
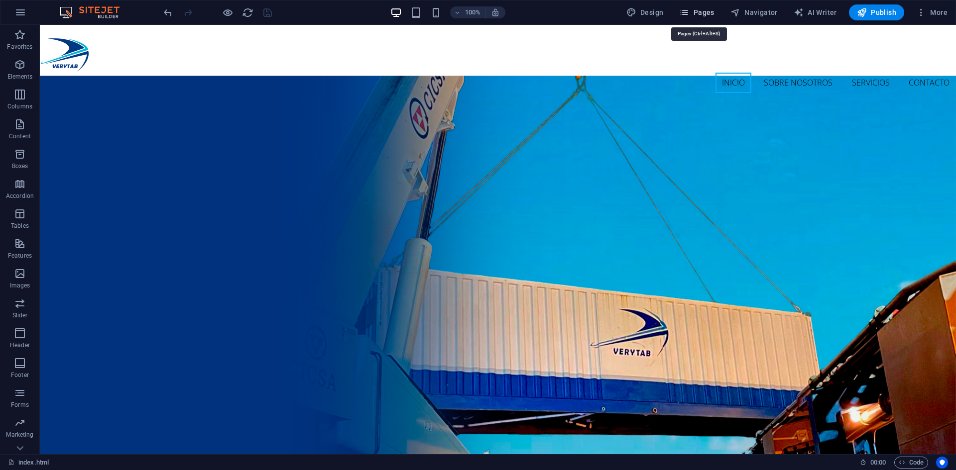
click at [698, 14] on span "Pages" at bounding box center [696, 12] width 35 height 10
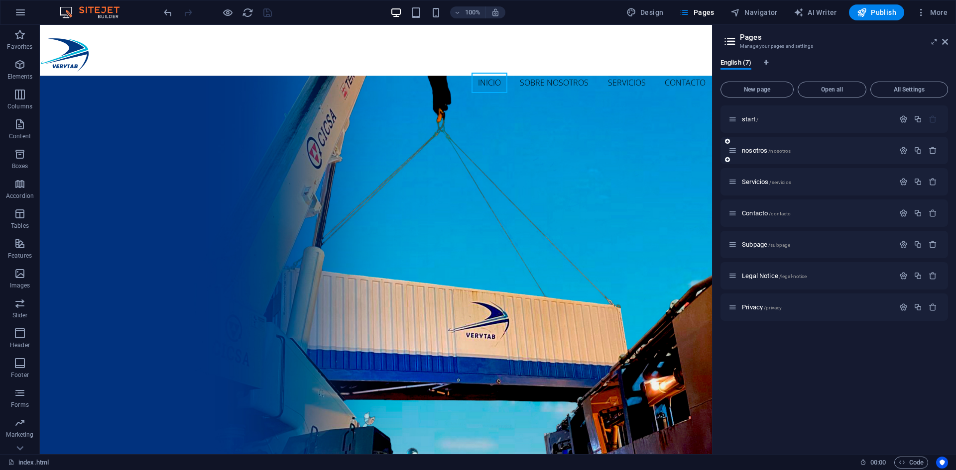
click at [748, 145] on div "nosotros /nosotros" at bounding box center [811, 150] width 166 height 11
click at [749, 151] on span "nosotros /nosotros" at bounding box center [766, 150] width 49 height 7
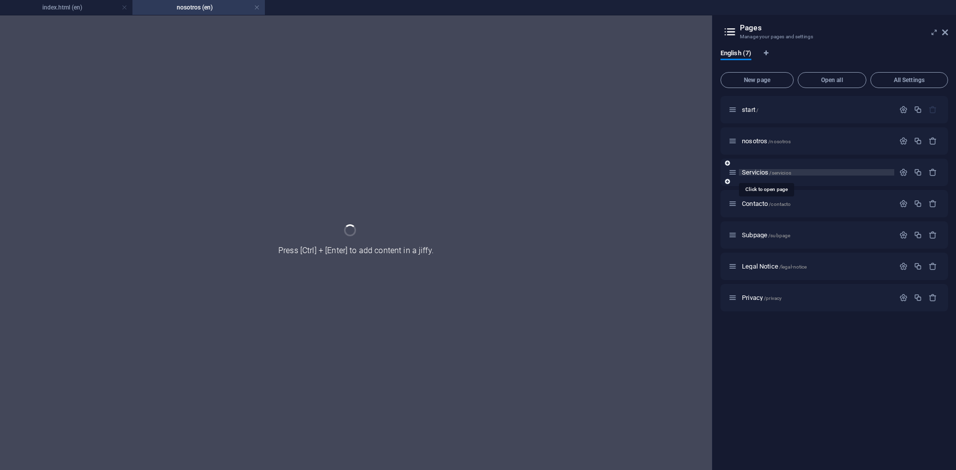
click at [755, 169] on span "Servicios /servicios" at bounding box center [766, 172] width 49 height 7
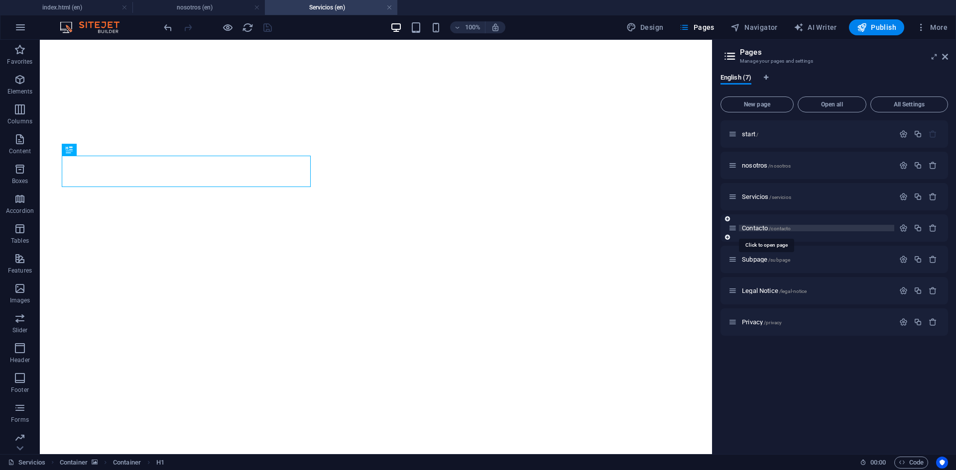
click at [757, 228] on span "Contacto /contacto" at bounding box center [766, 227] width 49 height 7
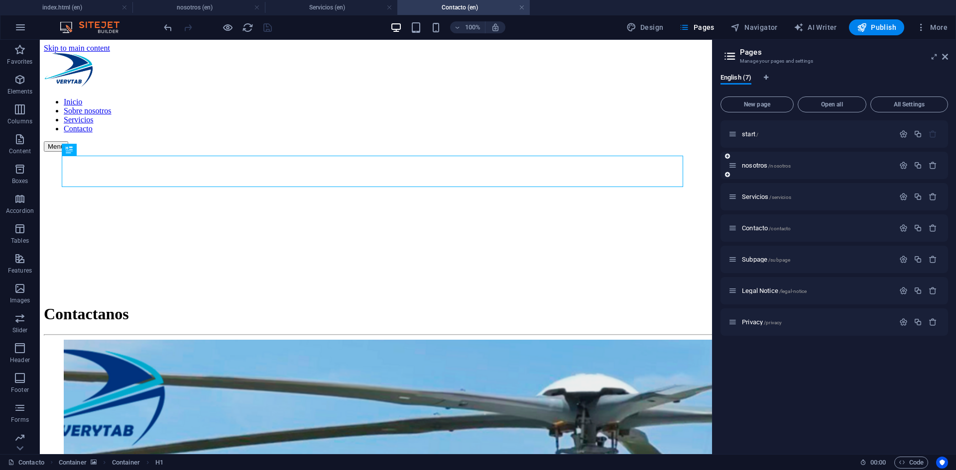
click at [755, 172] on div "nosotros /nosotros" at bounding box center [833, 165] width 227 height 27
click at [196, 9] on h4 "nosotros (en)" at bounding box center [198, 7] width 132 height 11
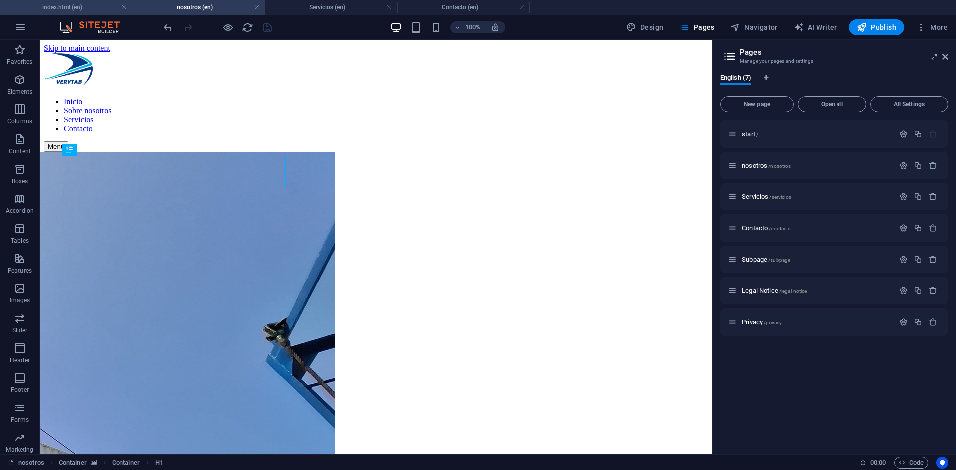
click at [78, 9] on h4 "index.html (en)" at bounding box center [66, 7] width 132 height 11
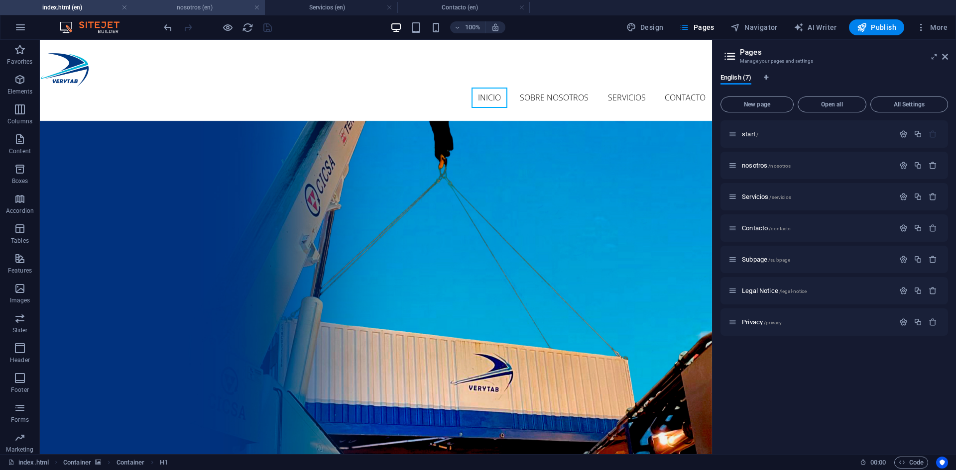
click at [213, 10] on h4 "nosotros (en)" at bounding box center [198, 7] width 132 height 11
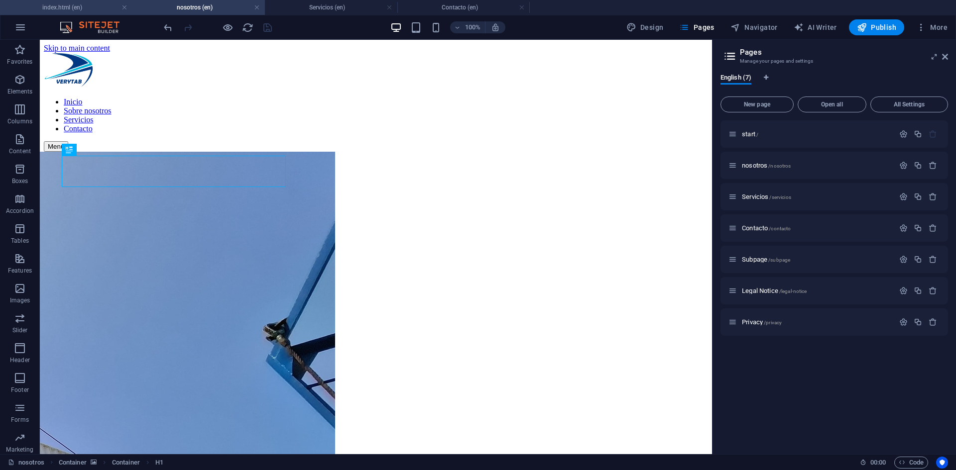
click at [60, 8] on h4 "index.html (en)" at bounding box center [66, 7] width 132 height 11
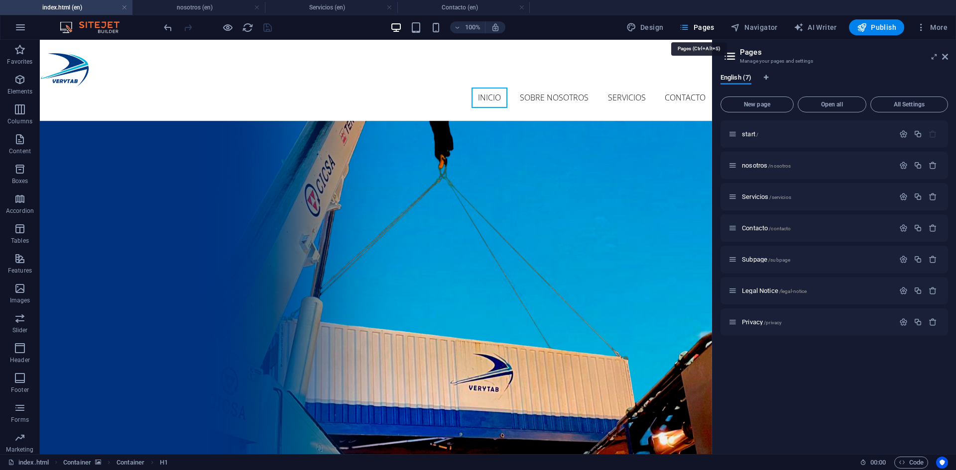
click at [706, 27] on span "Pages" at bounding box center [696, 27] width 35 height 10
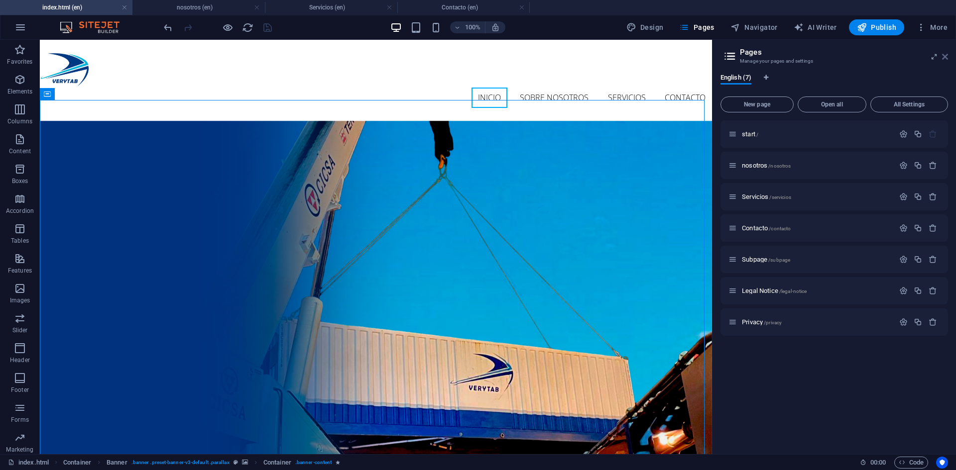
click at [942, 55] on icon at bounding box center [945, 57] width 6 height 8
